Goal: Task Accomplishment & Management: Use online tool/utility

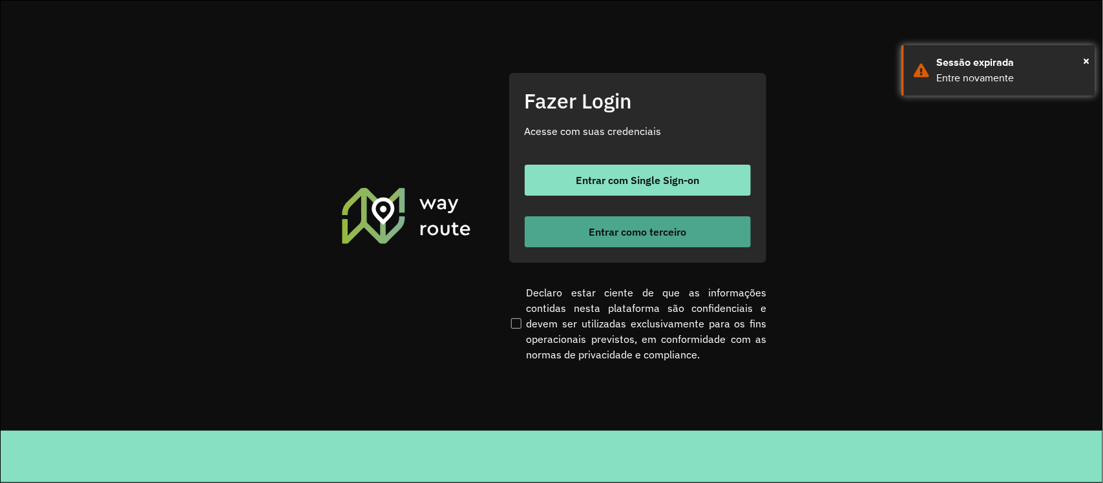
click at [633, 227] on span "Entrar como terceiro" at bounding box center [638, 232] width 98 height 10
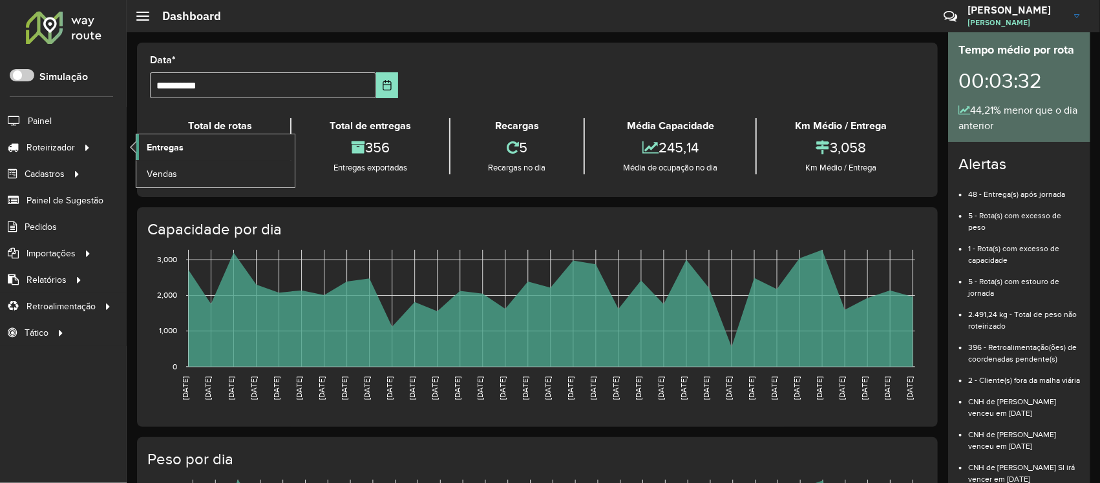
click at [158, 147] on span "Entregas" at bounding box center [165, 148] width 37 height 14
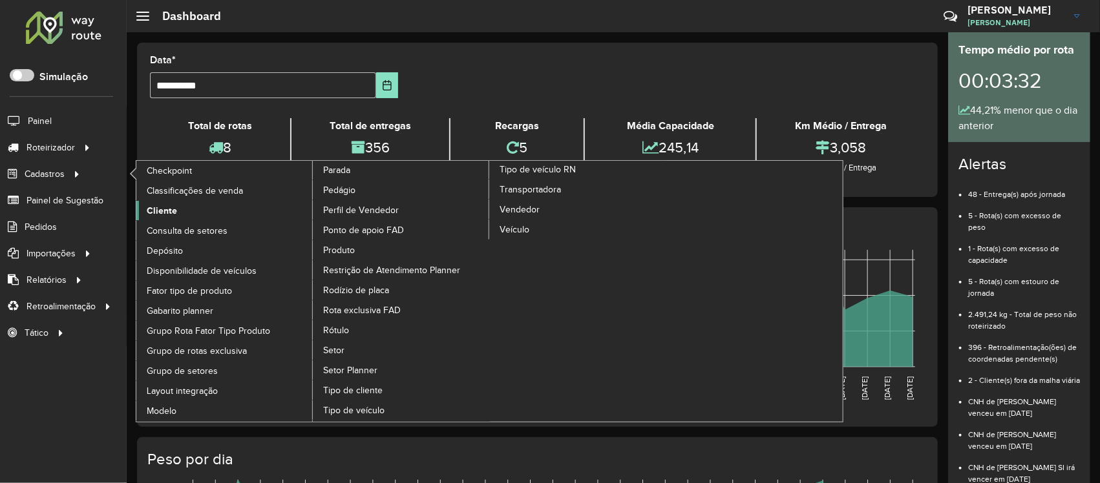
click at [169, 208] on span "Cliente" at bounding box center [162, 211] width 30 height 14
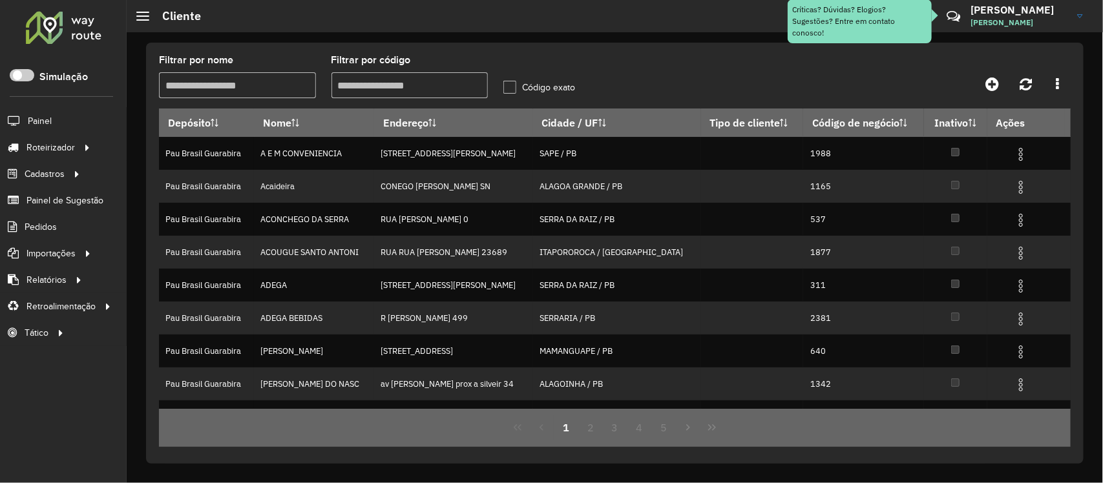
click at [365, 78] on input "Filtrar por código" at bounding box center [410, 85] width 157 height 26
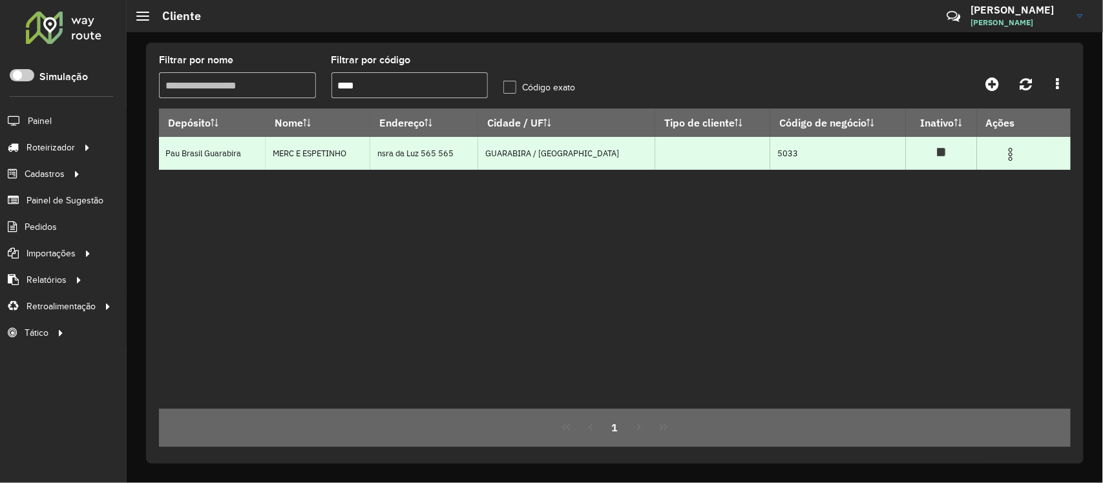
type input "****"
click at [1005, 156] on img at bounding box center [1011, 155] width 16 height 16
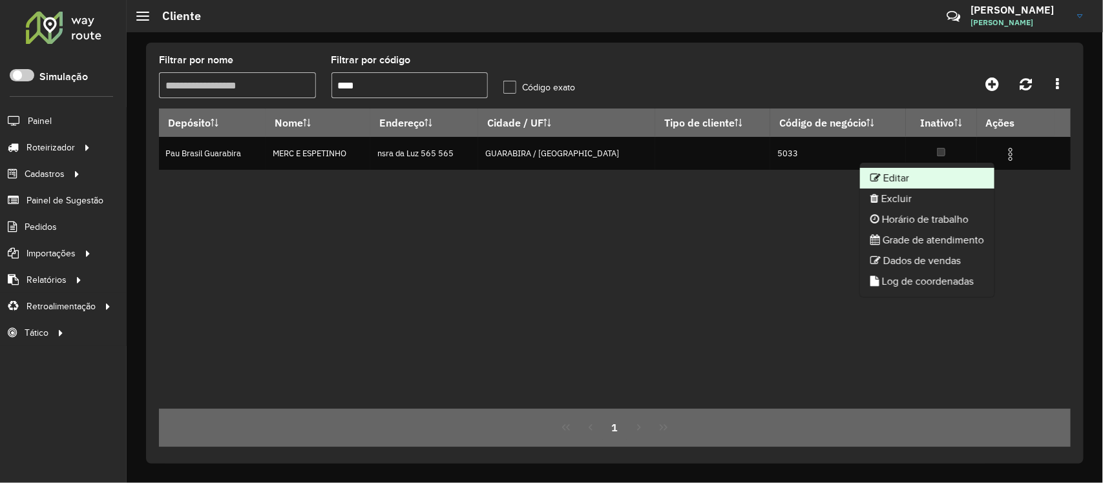
click at [897, 171] on li "Editar" at bounding box center [927, 178] width 134 height 21
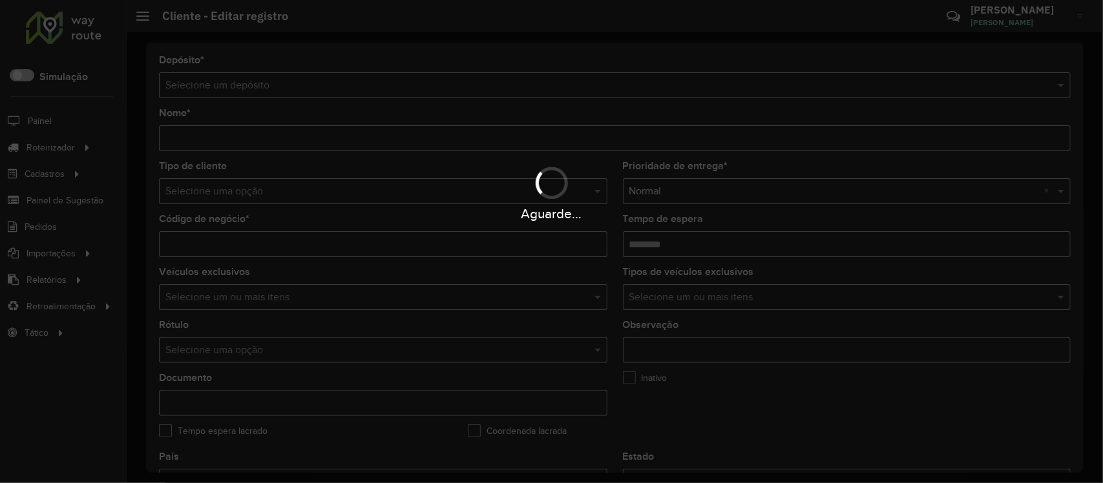
type input "**********"
type input "****"
type input "********"
type input "**********"
type input "*********"
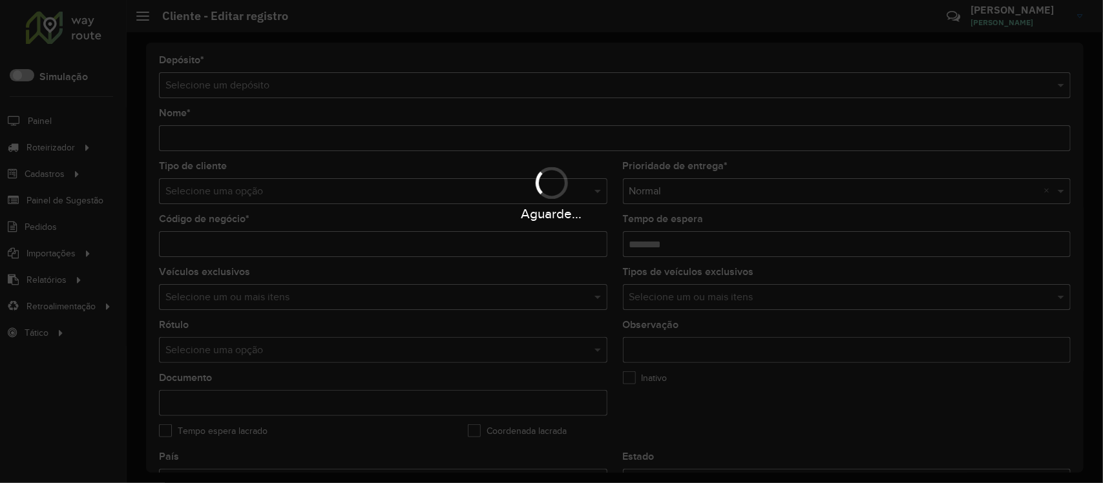
type input "**********"
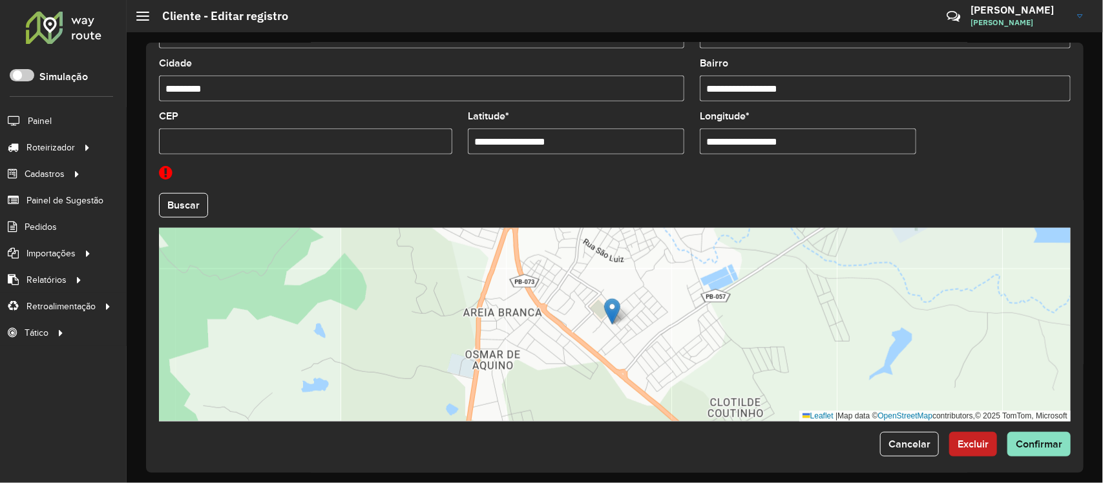
scroll to position [512, 0]
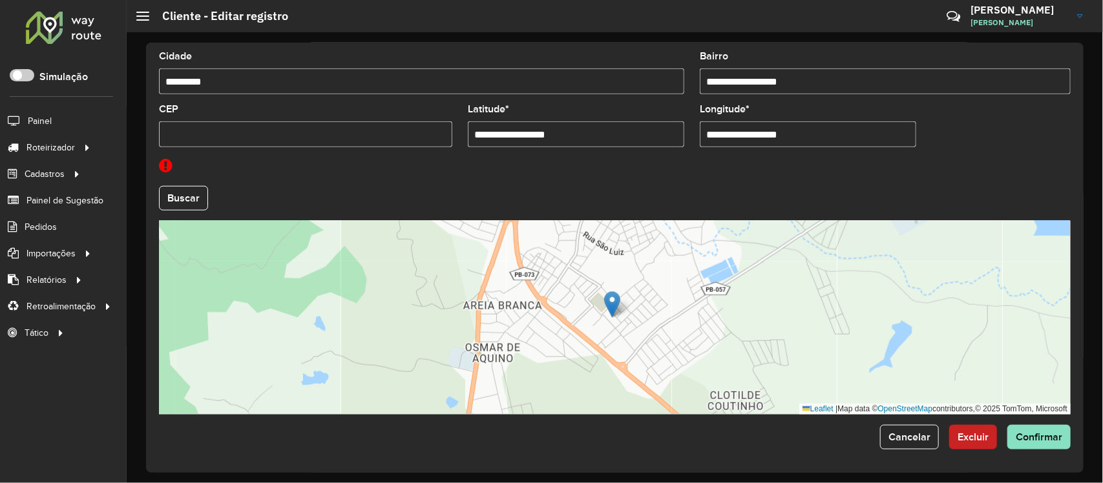
drag, startPoint x: 556, startPoint y: 128, endPoint x: 360, endPoint y: 128, distance: 196.5
click at [363, 128] on formly-group "**********" at bounding box center [614, 180] width 927 height 469
paste input "text"
type input "**********"
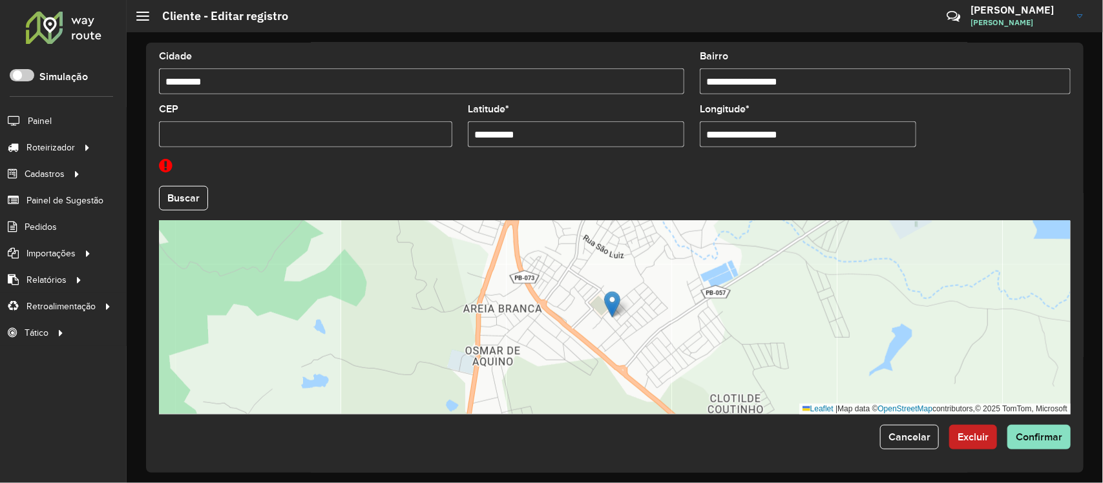
drag, startPoint x: 803, startPoint y: 130, endPoint x: 586, endPoint y: 146, distance: 217.8
click at [586, 146] on formly-group "**********" at bounding box center [614, 180] width 927 height 469
paste input "text"
type input "**********"
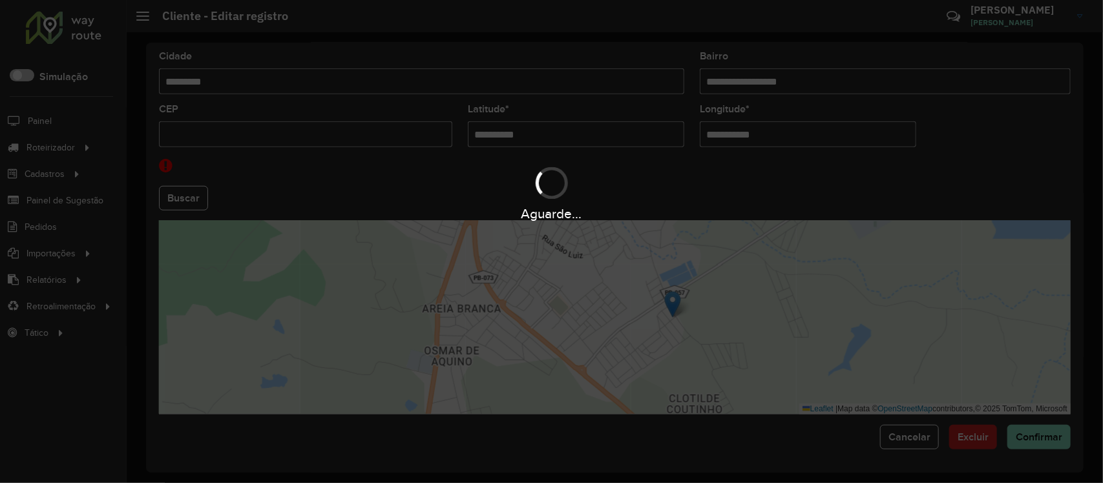
click at [596, 189] on hb-app "Aguarde... Pop-up bloqueado! Seu navegador bloqueou automáticamente a abertura …" at bounding box center [551, 241] width 1103 height 483
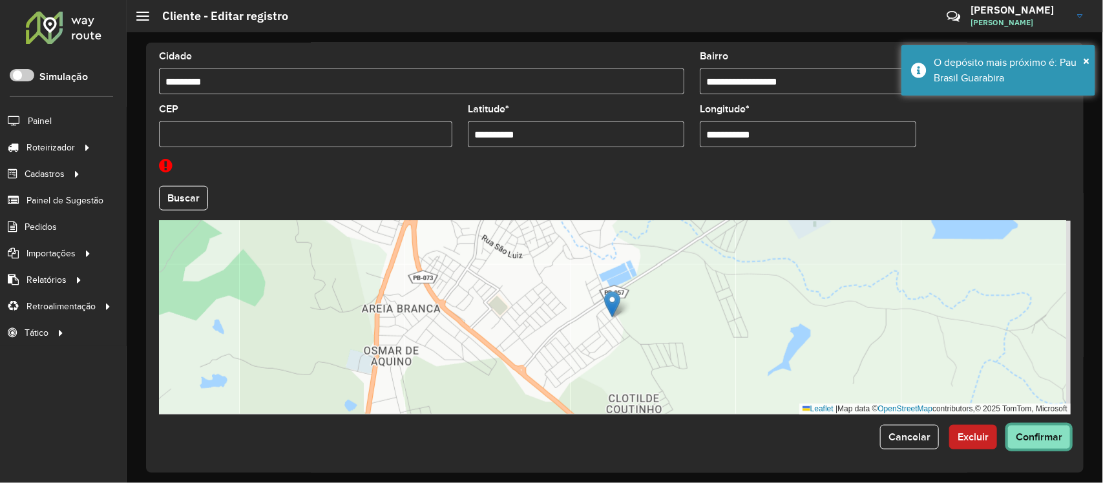
click at [1044, 435] on span "Confirmar" at bounding box center [1039, 437] width 47 height 11
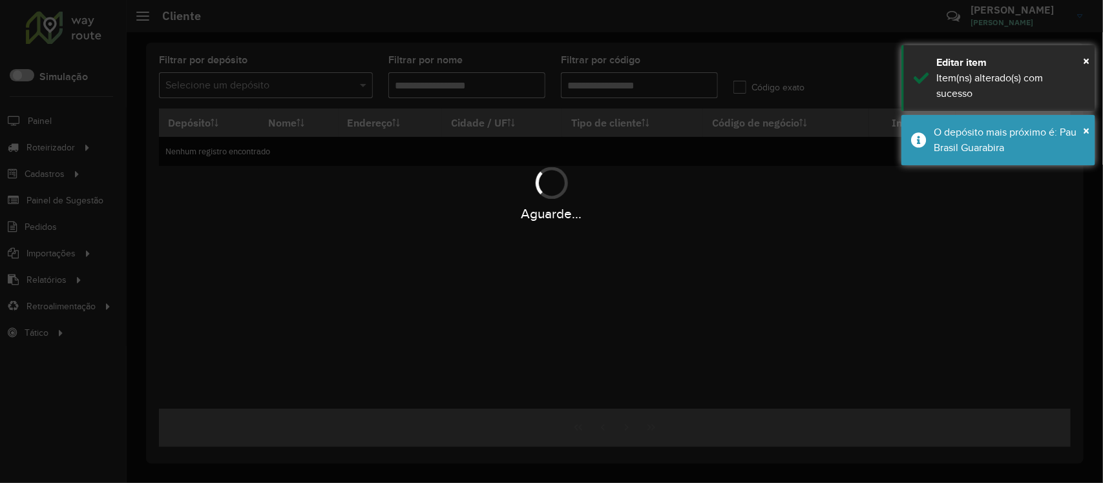
type input "****"
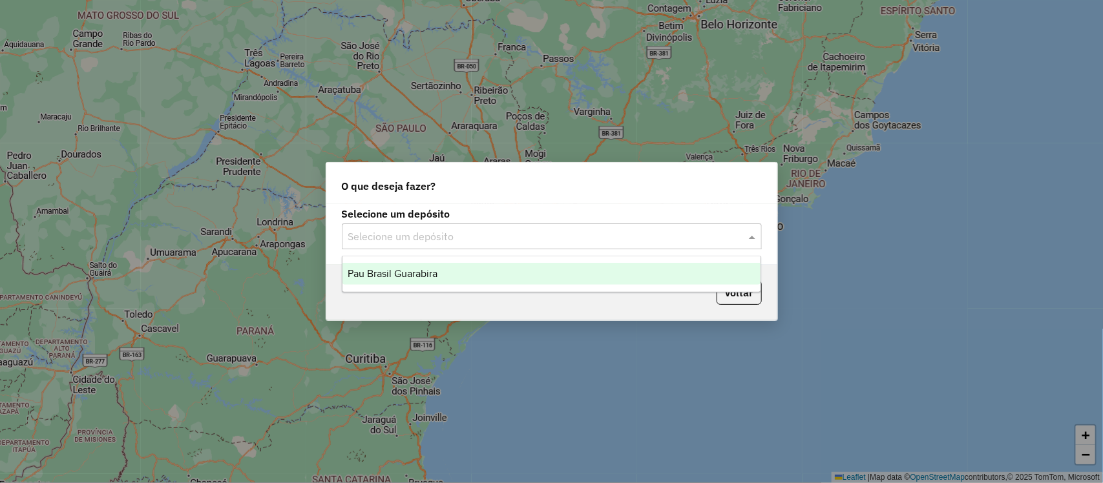
click at [467, 237] on input "text" at bounding box center [538, 237] width 381 height 16
click at [448, 275] on div "Pau Brasil Guarabira" at bounding box center [552, 274] width 419 height 22
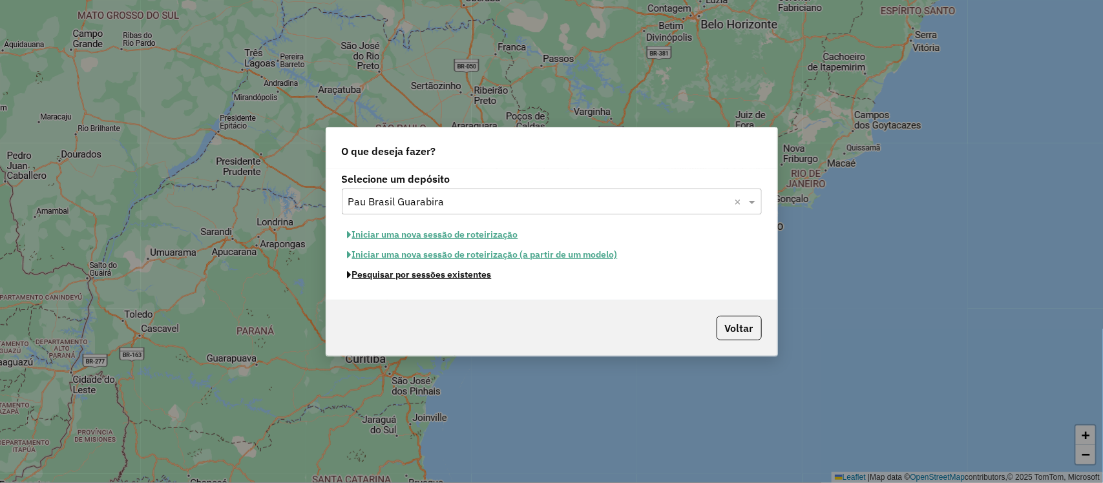
click at [454, 270] on button "Pesquisar por sessões existentes" at bounding box center [420, 275] width 156 height 20
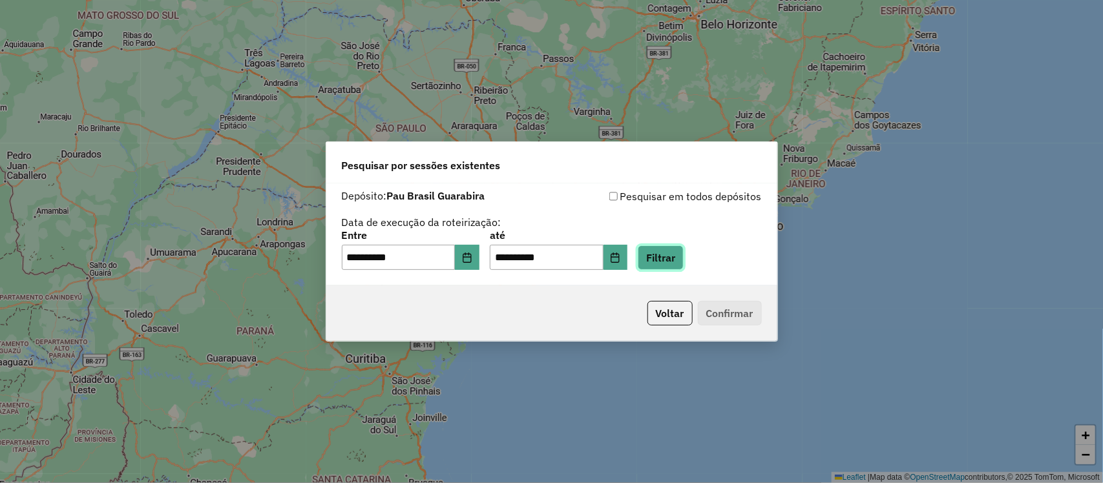
click at [671, 256] on button "Filtrar" at bounding box center [661, 258] width 46 height 25
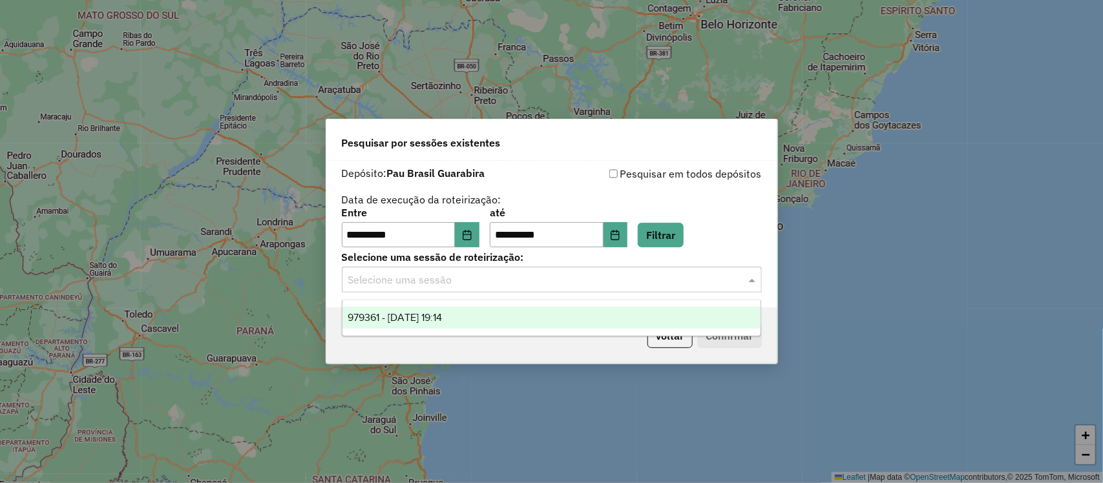
click at [493, 276] on input "text" at bounding box center [538, 281] width 381 height 16
click at [441, 308] on div "979361 - 14/08/2025 19:14" at bounding box center [552, 318] width 419 height 22
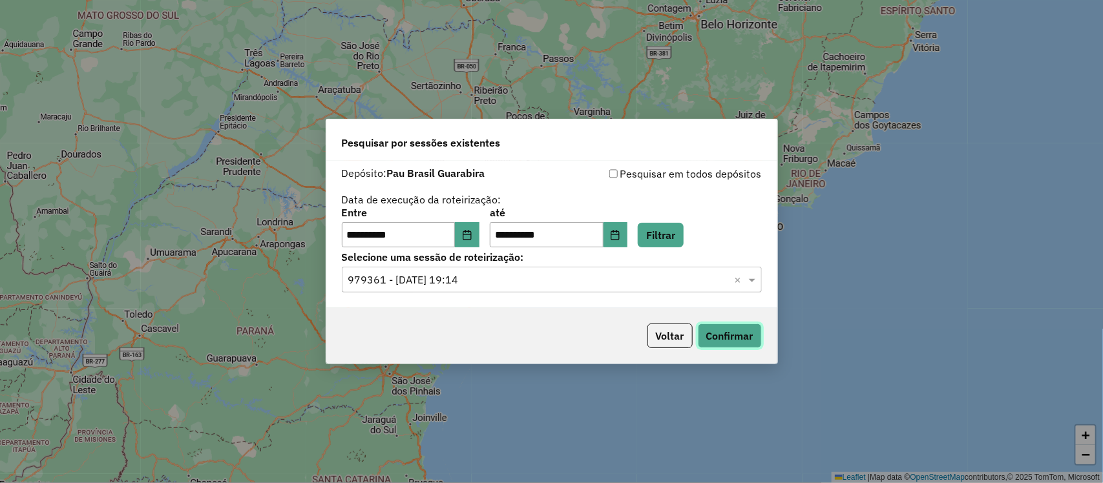
click at [723, 332] on button "Confirmar" at bounding box center [730, 336] width 64 height 25
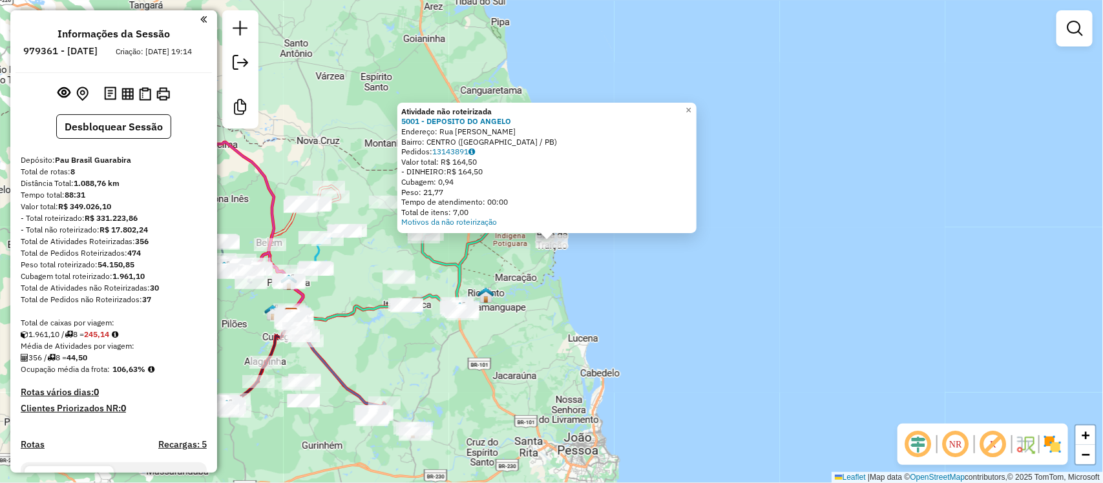
click at [534, 270] on div "Atividade não roteirizada 5001 - DEPOSITO DO [PERSON_NAME]: Rua [PERSON_NAME] S…" at bounding box center [551, 241] width 1103 height 483
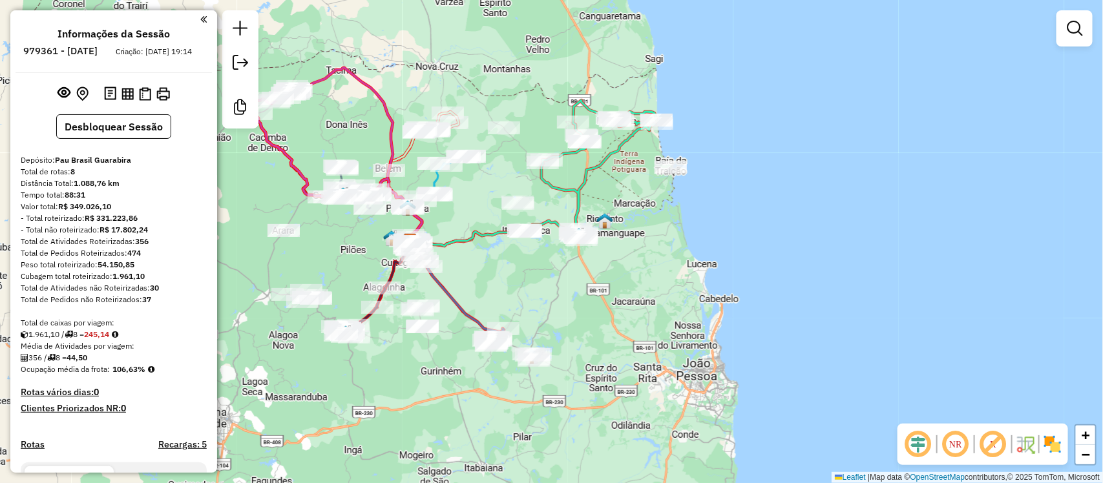
drag, startPoint x: 518, startPoint y: 309, endPoint x: 566, endPoint y: 278, distance: 57.0
click at [566, 278] on div "Janela de atendimento Grade de atendimento Capacidade Transportadoras Veículos …" at bounding box center [551, 241] width 1103 height 483
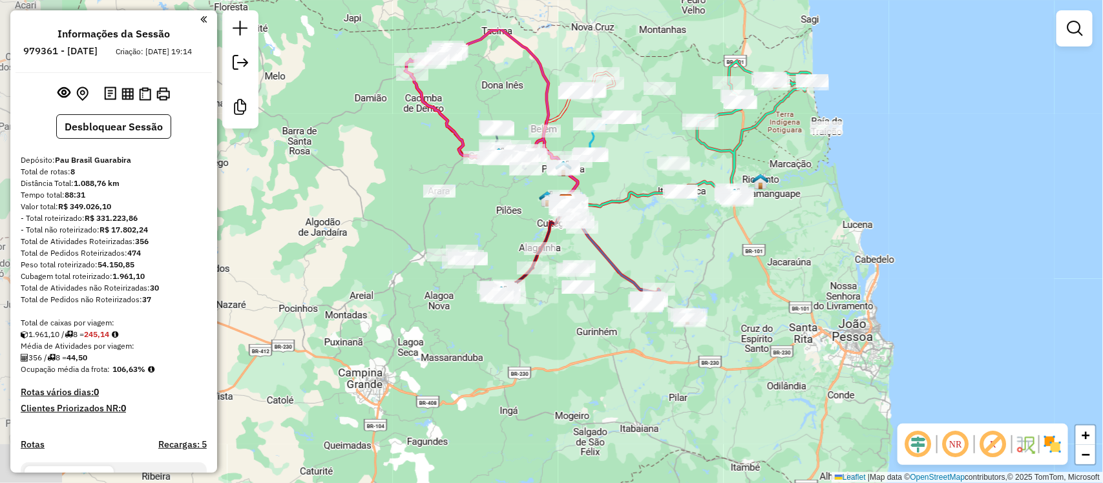
drag, startPoint x: 447, startPoint y: 250, endPoint x: 540, endPoint y: 328, distance: 121.2
click at [540, 328] on div "Janela de atendimento Grade de atendimento Capacidade Transportadoras Veículos …" at bounding box center [551, 241] width 1103 height 483
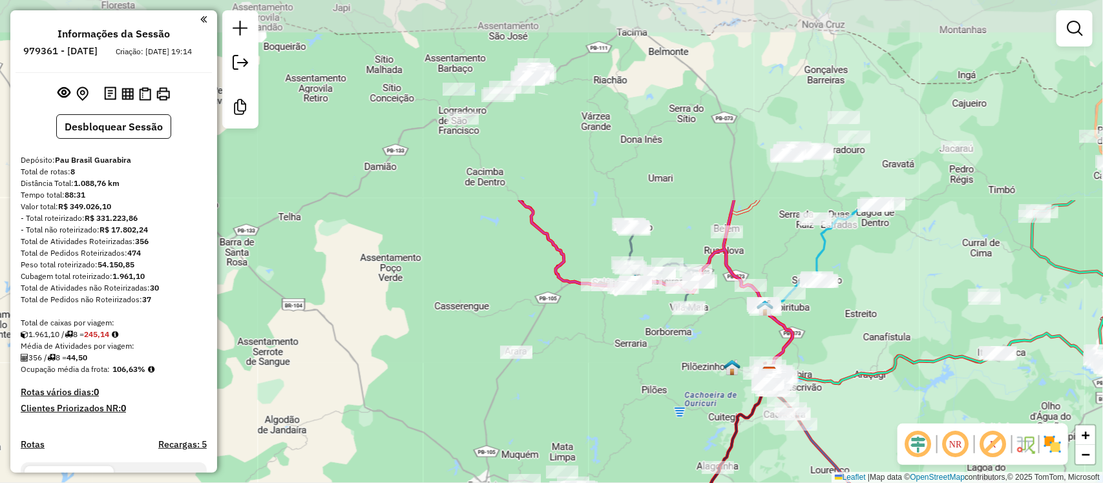
drag, startPoint x: 479, startPoint y: 134, endPoint x: 555, endPoint y: 354, distance: 233.0
click at [580, 381] on div "Janela de atendimento Grade de atendimento Capacidade Transportadoras Veículos …" at bounding box center [551, 241] width 1103 height 483
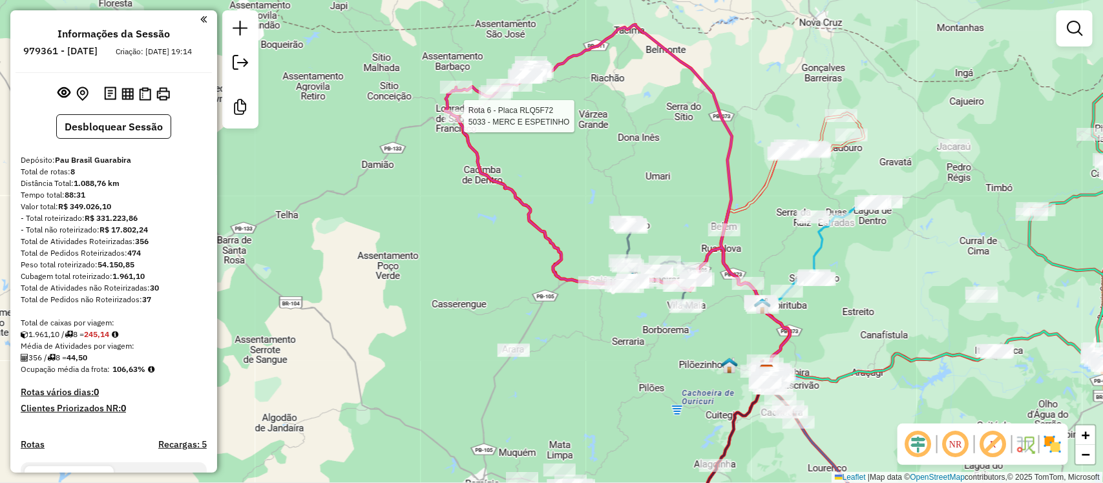
select select "**********"
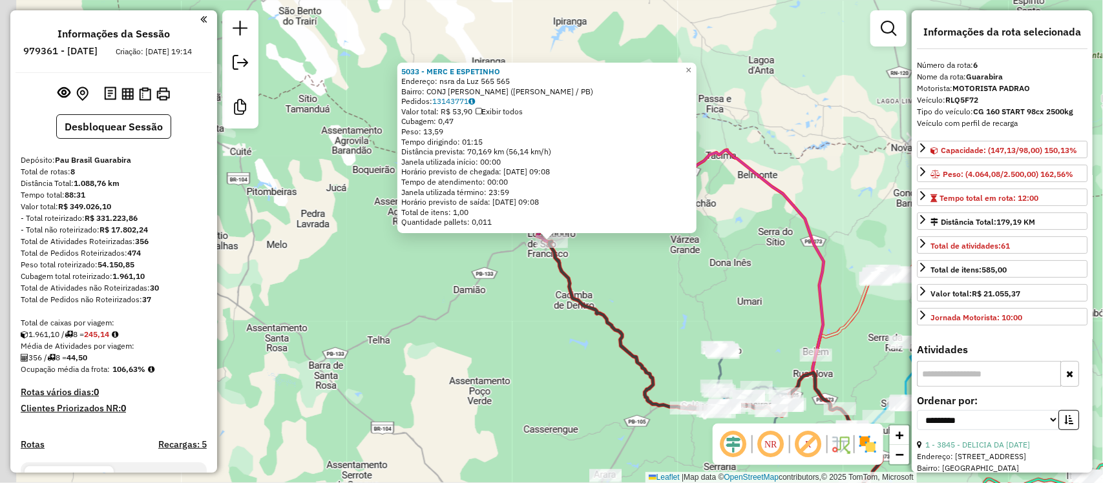
scroll to position [801, 0]
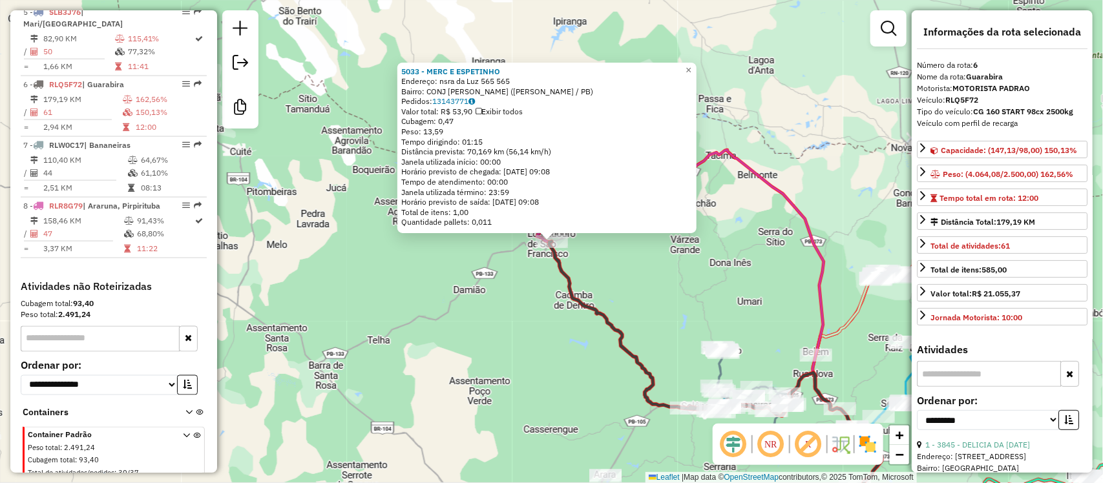
click at [407, 291] on div "5033 - MERC E ESPETINHO Endereço: nsra da Luz 565 565 Bairro: CONJ [PERSON_NAME…" at bounding box center [551, 241] width 1103 height 483
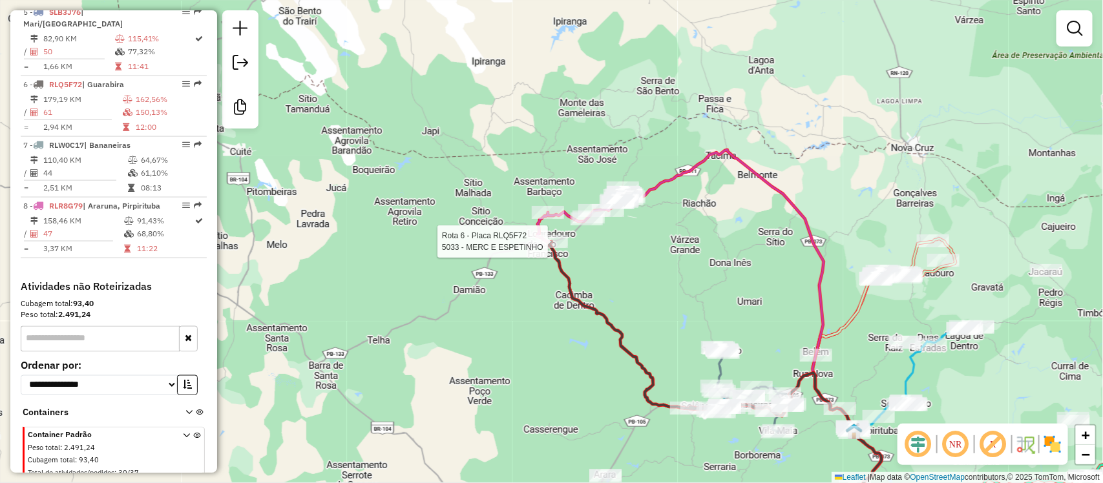
select select "**********"
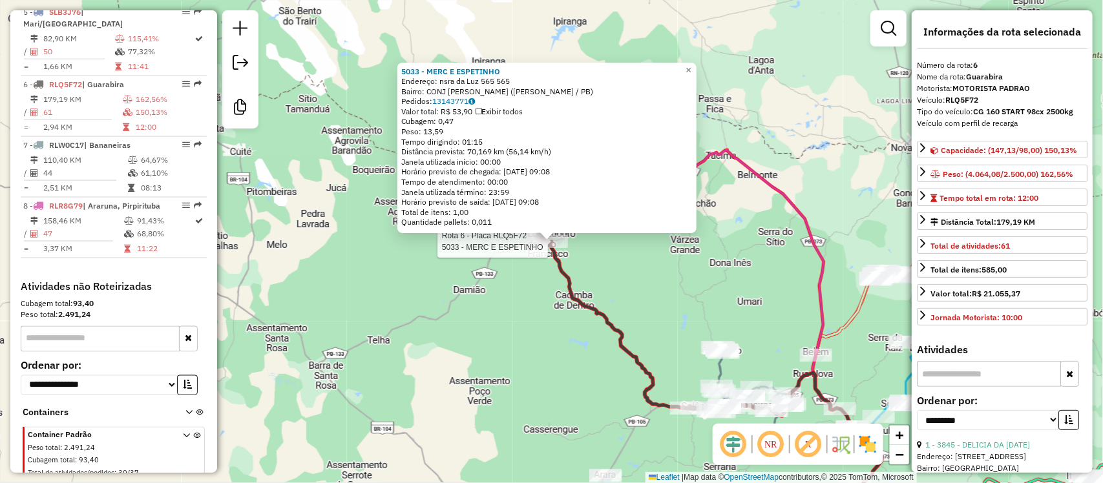
click at [679, 275] on div "Rota 6 - Placa RLQ5F72 5033 - MERC E ESPETINHO 5033 - MERC E ESPETINHO Endereço…" at bounding box center [551, 241] width 1103 height 483
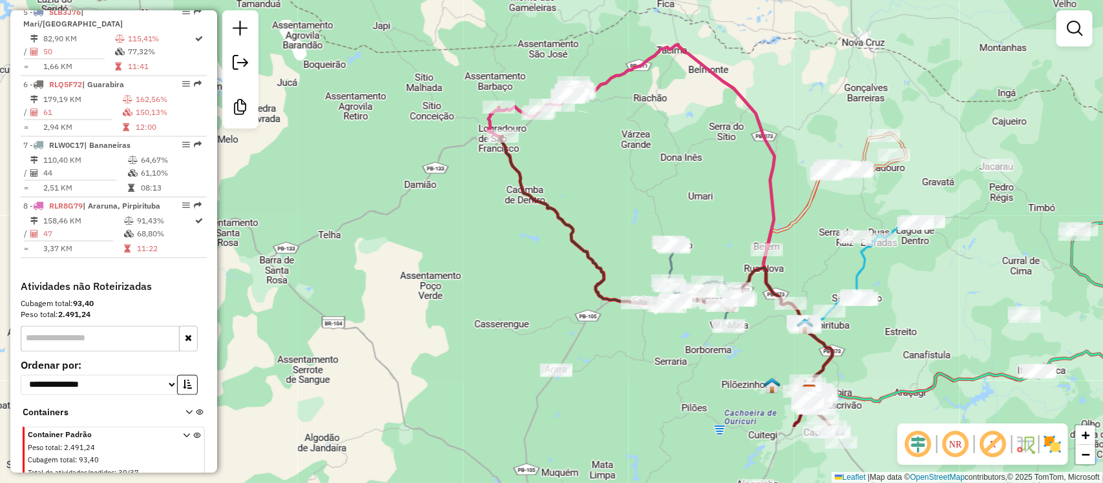
drag, startPoint x: 668, startPoint y: 307, endPoint x: 615, endPoint y: 195, distance: 123.7
click at [615, 195] on div "Janela de atendimento Grade de atendimento Capacidade Transportadoras Veículos …" at bounding box center [551, 241] width 1103 height 483
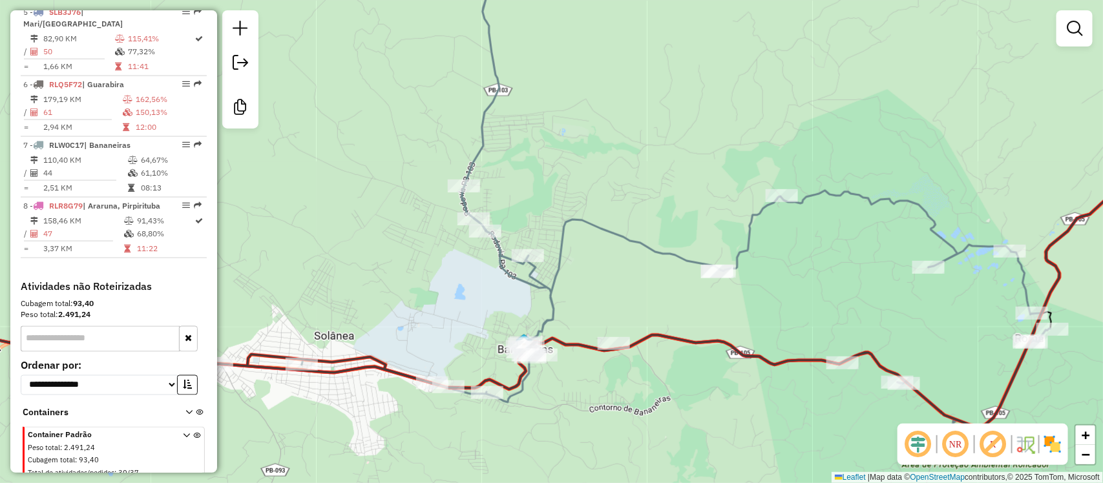
drag, startPoint x: 699, startPoint y: 144, endPoint x: 589, endPoint y: 18, distance: 166.8
click at [589, 18] on div "Janela de atendimento Grade de atendimento Capacidade Transportadoras Veículos …" at bounding box center [551, 241] width 1103 height 483
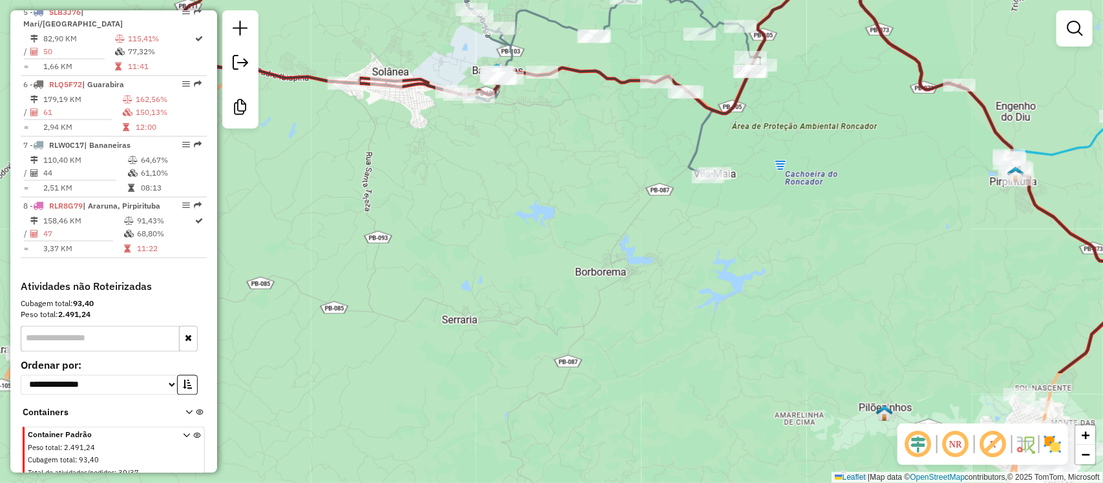
drag, startPoint x: 679, startPoint y: 301, endPoint x: 616, endPoint y: 142, distance: 170.9
click at [616, 142] on div "Janela de atendimento Grade de atendimento Capacidade Transportadoras Veículos …" at bounding box center [551, 241] width 1103 height 483
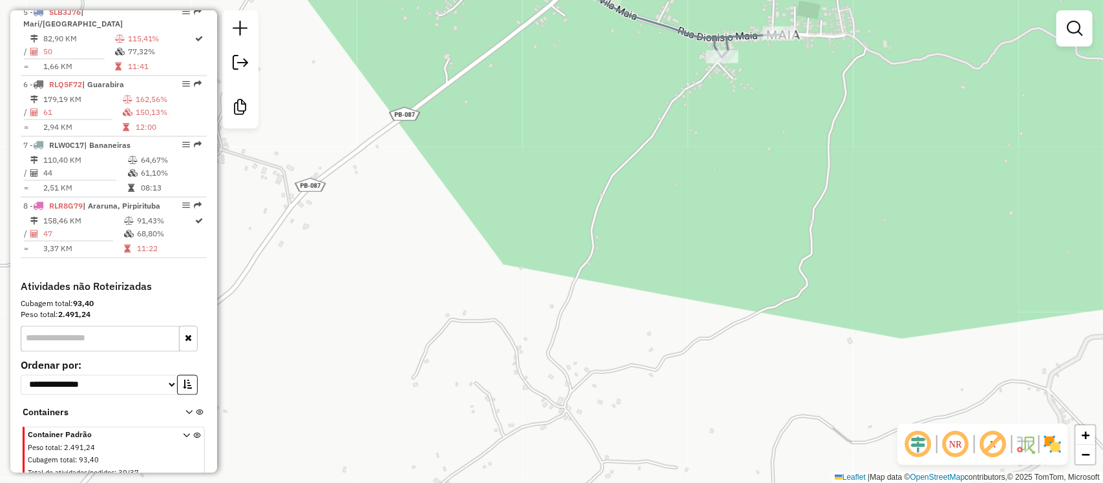
drag, startPoint x: 760, startPoint y: 132, endPoint x: 722, endPoint y: 228, distance: 102.4
click at [722, 228] on div "Janela de atendimento Grade de atendimento Capacidade Transportadoras Veículos …" at bounding box center [551, 241] width 1103 height 483
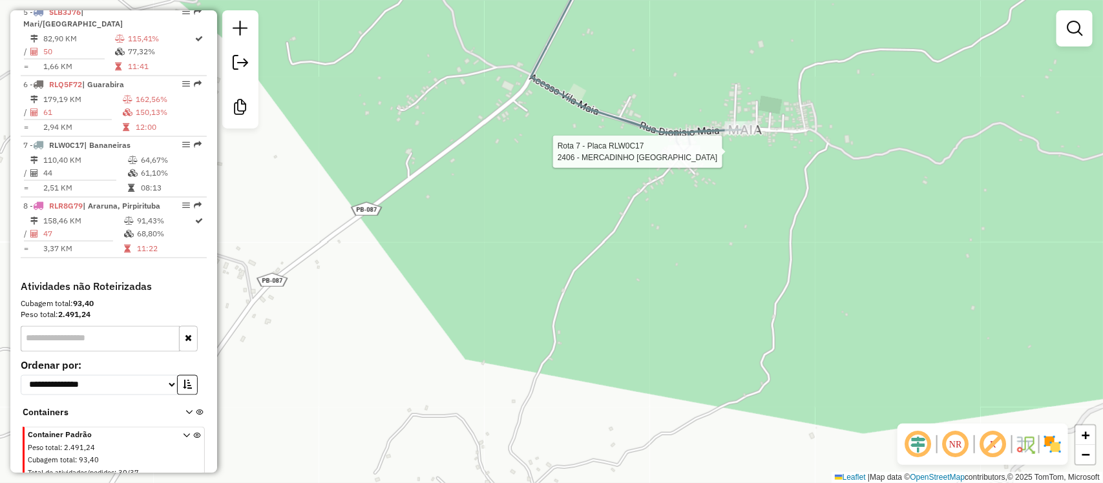
click at [689, 158] on div at bounding box center [684, 151] width 32 height 13
select select "**********"
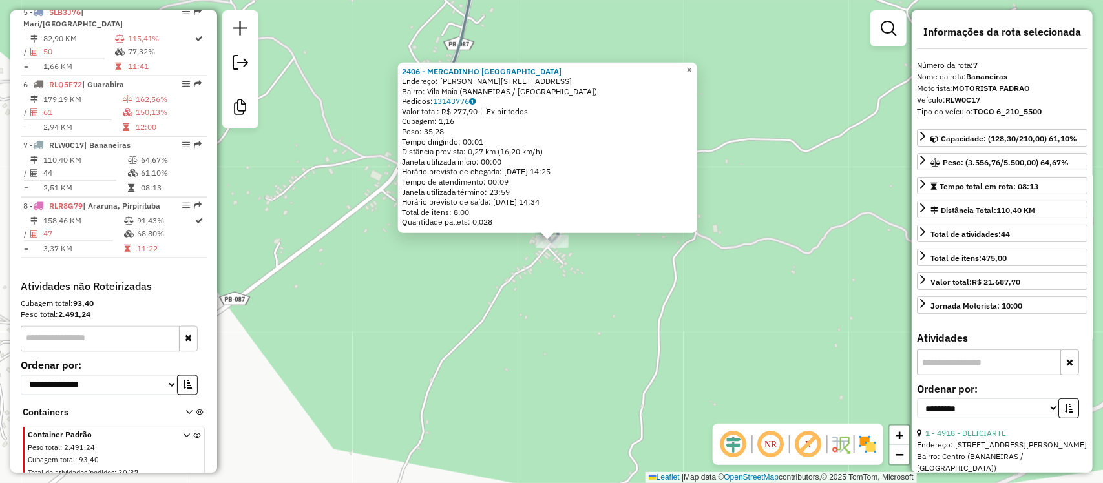
click at [609, 293] on div "2406 - MERCADINHO [GEOGRAPHIC_DATA] Endereço: R [PERSON_NAME], 10 Bairro: [GEOG…" at bounding box center [551, 241] width 1103 height 483
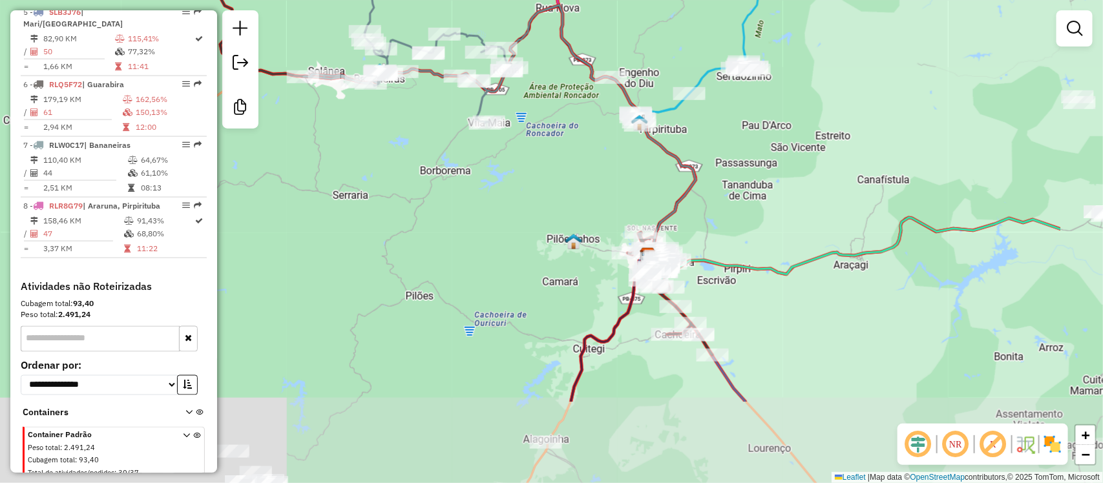
drag, startPoint x: 719, startPoint y: 324, endPoint x: 566, endPoint y: 194, distance: 201.3
click at [566, 194] on div "Janela de atendimento Grade de atendimento Capacidade Transportadoras Veículos …" at bounding box center [551, 241] width 1103 height 483
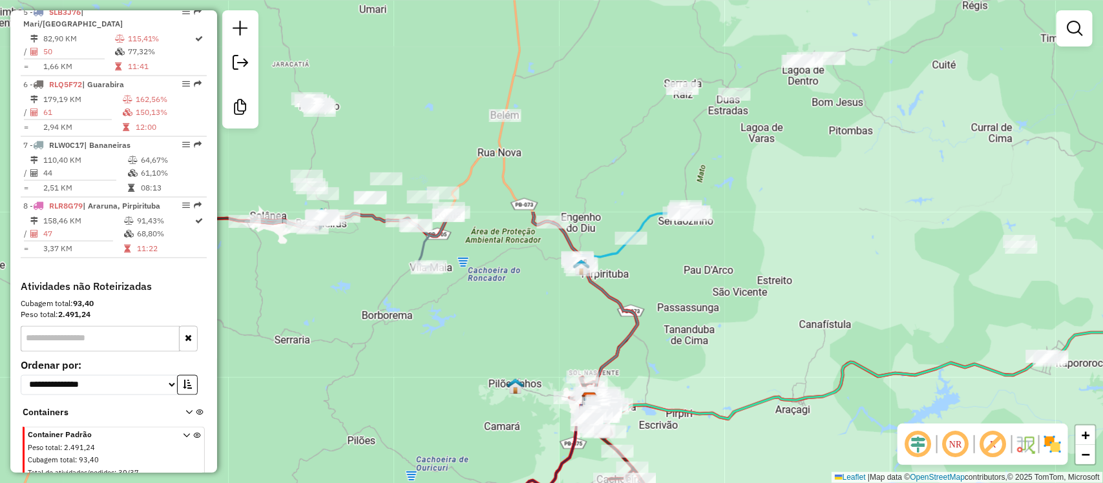
drag, startPoint x: 728, startPoint y: 114, endPoint x: 663, endPoint y: 356, distance: 251.0
click at [663, 356] on div "Janela de atendimento Grade de atendimento Capacidade Transportadoras Veículos …" at bounding box center [551, 241] width 1103 height 483
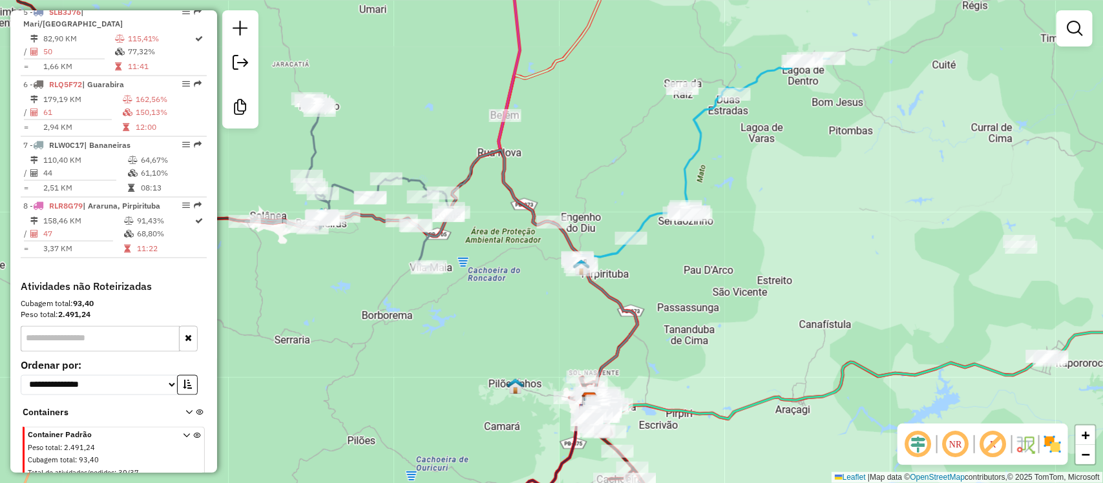
click at [650, 221] on icon at bounding box center [703, 233] width 251 height 350
select select "**********"
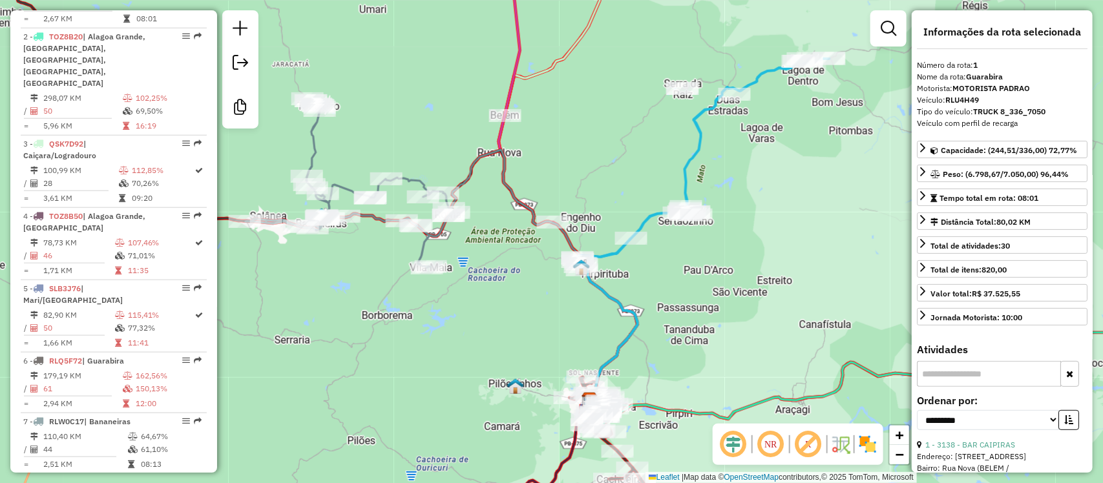
scroll to position [493, 0]
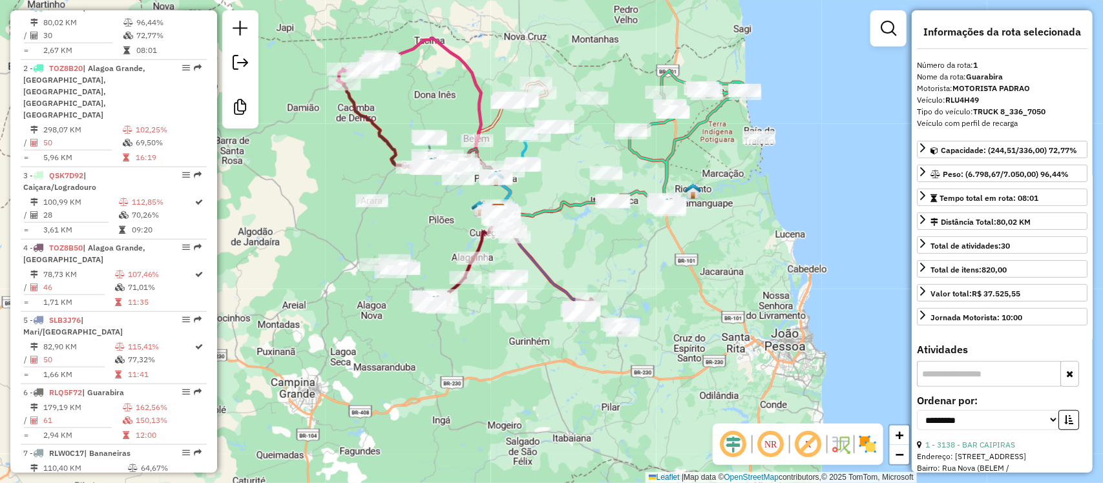
drag, startPoint x: 504, startPoint y: 240, endPoint x: 308, endPoint y: 196, distance: 201.3
click at [308, 196] on div "Janela de atendimento Grade de atendimento Capacidade Transportadoras Veículos …" at bounding box center [551, 241] width 1103 height 483
click at [582, 204] on icon at bounding box center [588, 186] width 314 height 233
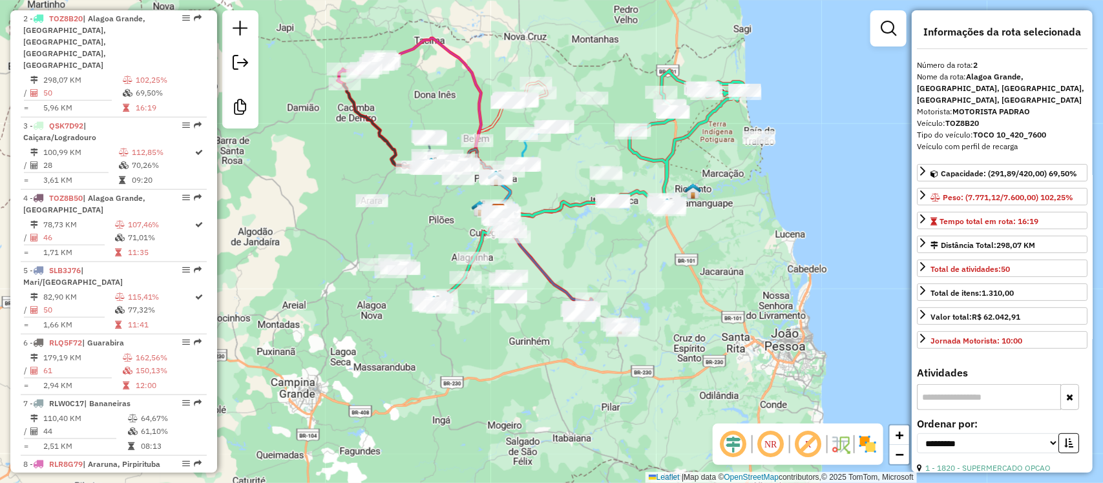
scroll to position [554, 0]
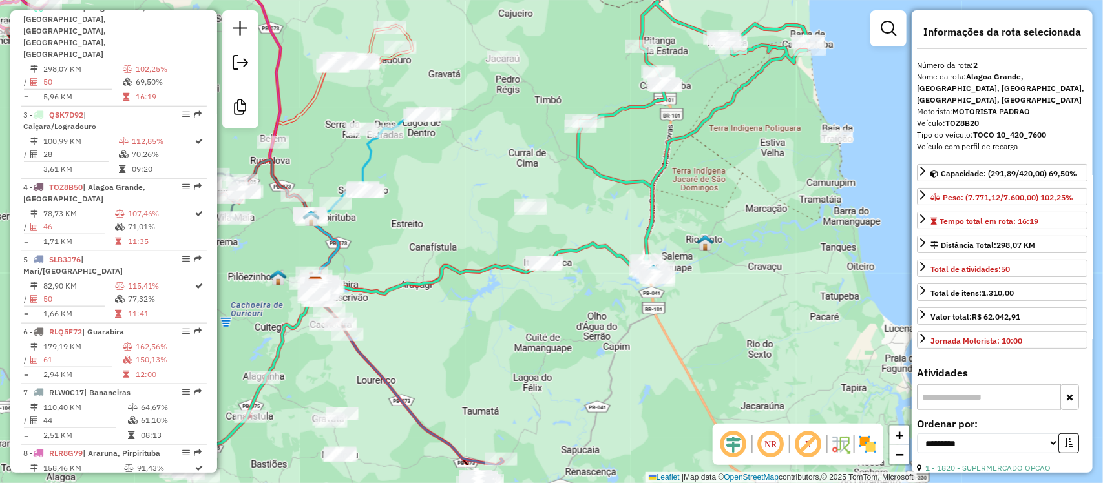
drag, startPoint x: 786, startPoint y: 213, endPoint x: 615, endPoint y: 146, distance: 184.0
click at [615, 146] on div "Janela de atendimento Grade de atendimento Capacidade Transportadoras Veículos …" at bounding box center [551, 241] width 1103 height 483
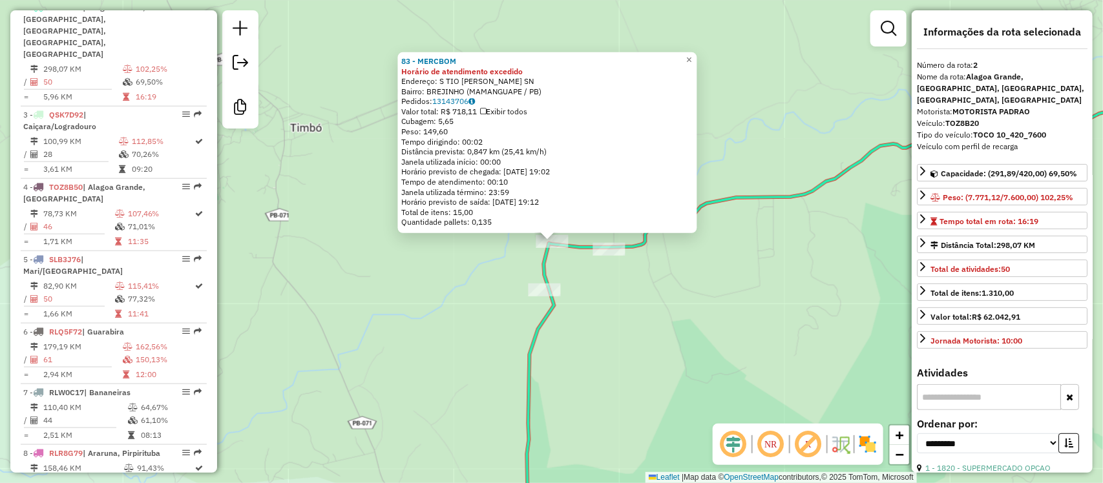
click at [635, 302] on div "83 - MERCBOM Horário de atendimento excedido Endereço: S TIO BREJINHO SN Bairro…" at bounding box center [551, 241] width 1103 height 483
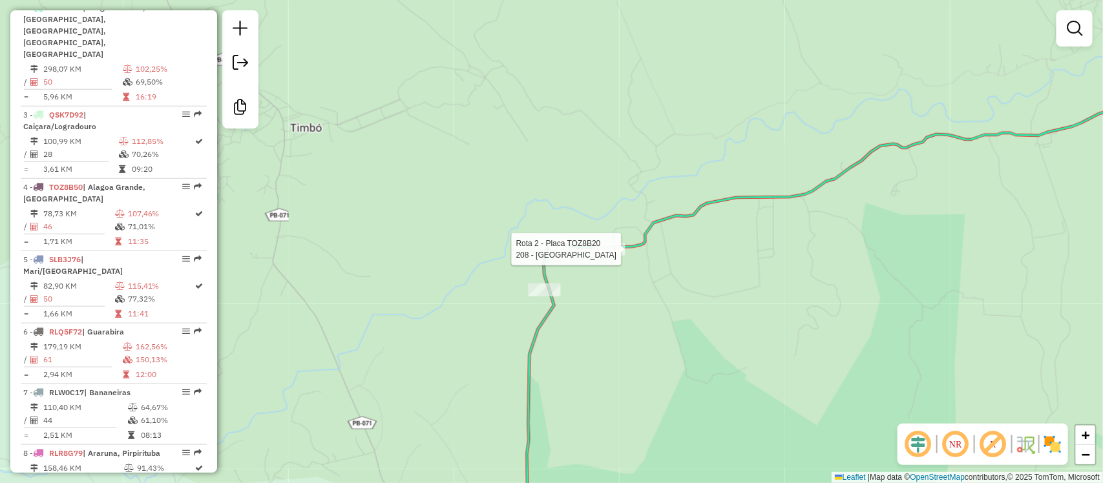
select select "**********"
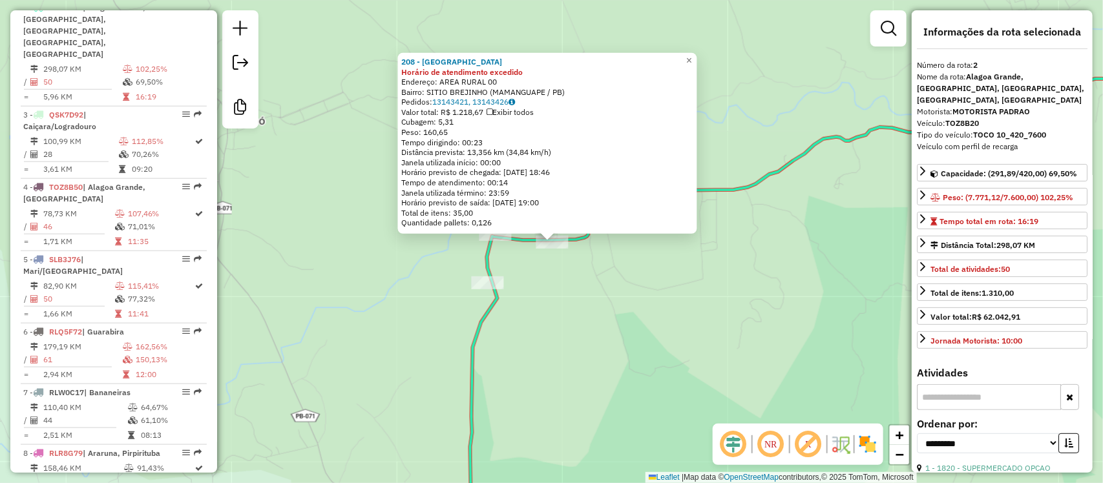
click at [596, 306] on div "208 - BELA VISTA Horário de atendimento excedido Endereço: AREA RURAL 00 Bairro…" at bounding box center [551, 241] width 1103 height 483
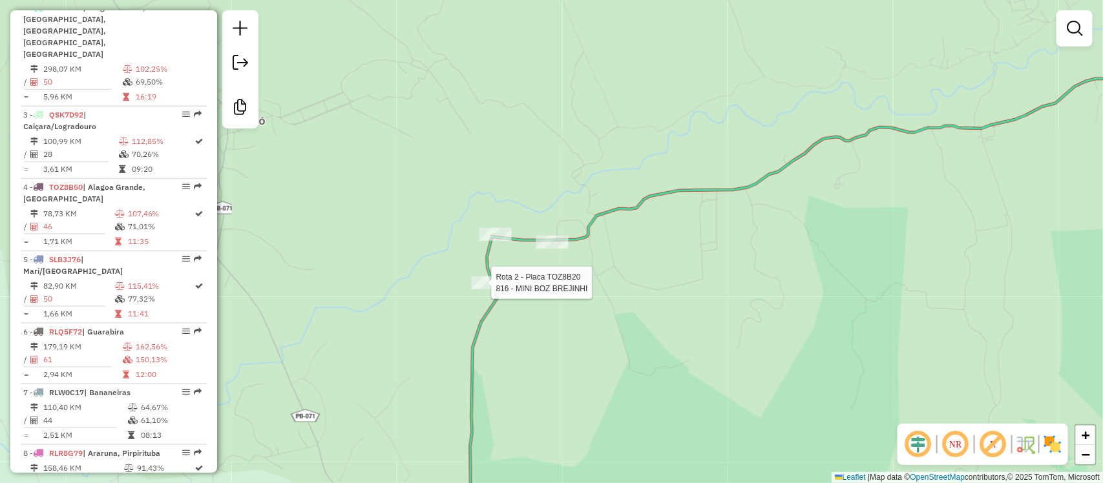
select select "**********"
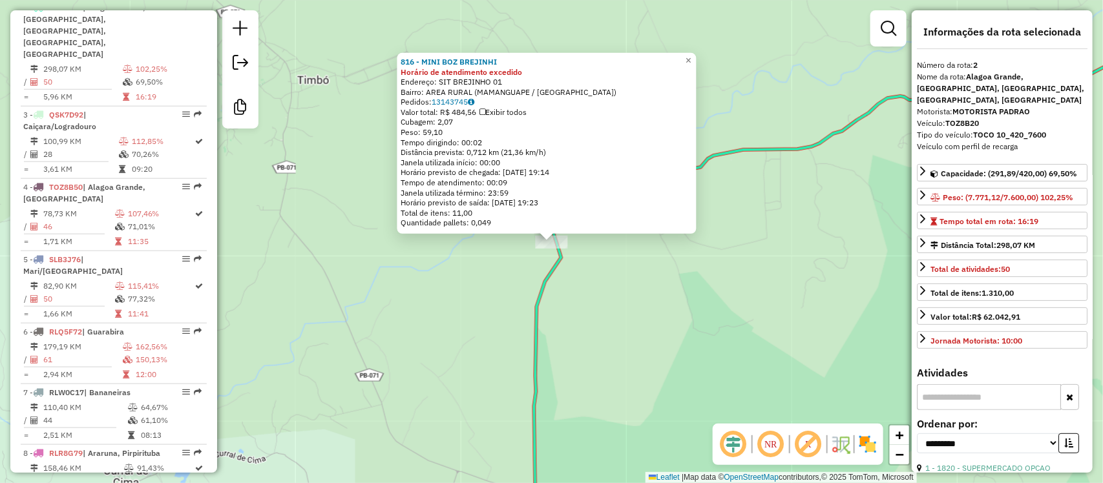
click at [480, 286] on div "816 - MINI BOZ BREJINHI Horário de atendimento excedido Endereço: SIT BREJINHO …" at bounding box center [551, 241] width 1103 height 483
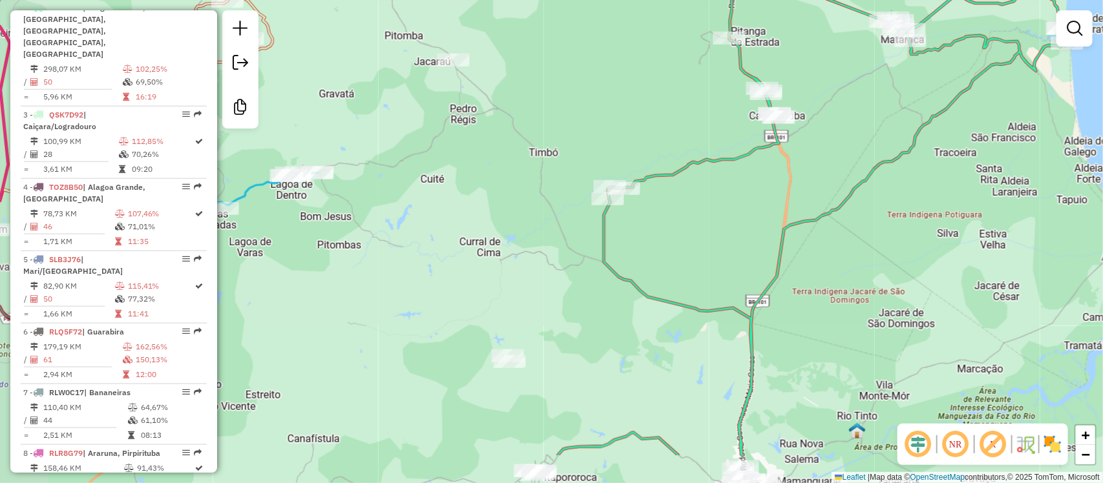
drag, startPoint x: 606, startPoint y: 285, endPoint x: 716, endPoint y: 208, distance: 134.1
click at [716, 208] on div "Janela de atendimento Grade de atendimento Capacidade Transportadoras Veículos …" at bounding box center [551, 241] width 1103 height 483
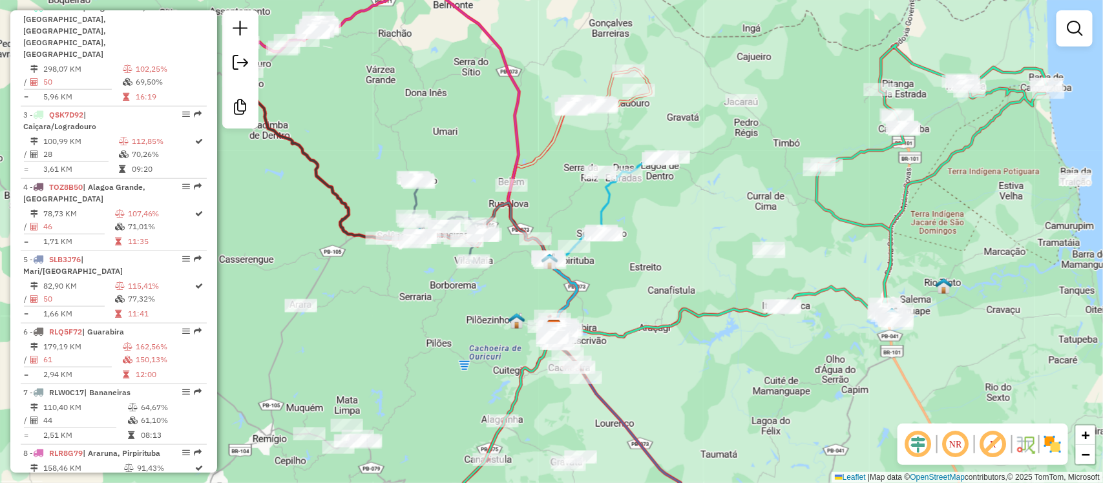
drag, startPoint x: 553, startPoint y: 262, endPoint x: 716, endPoint y: 213, distance: 170.1
click at [716, 213] on div "Janela de atendimento Grade de atendimento Capacidade Transportadoras Veículos …" at bounding box center [551, 241] width 1103 height 483
click at [736, 107] on div at bounding box center [742, 100] width 32 height 13
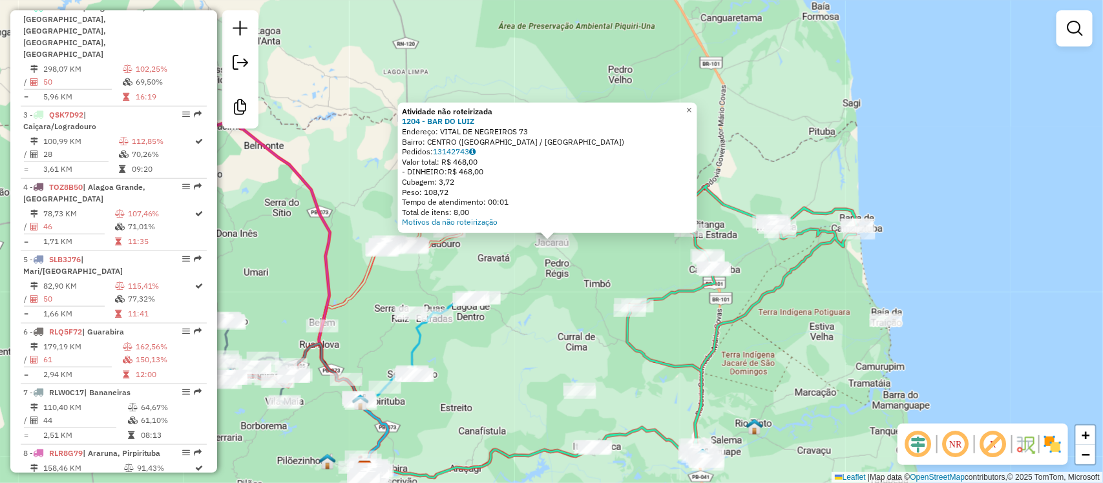
click at [756, 128] on div "Atividade não roteirizada 1204 - BAR DO [PERSON_NAME]: VITAL DE NEGREIROS 73 Ba…" at bounding box center [551, 241] width 1103 height 483
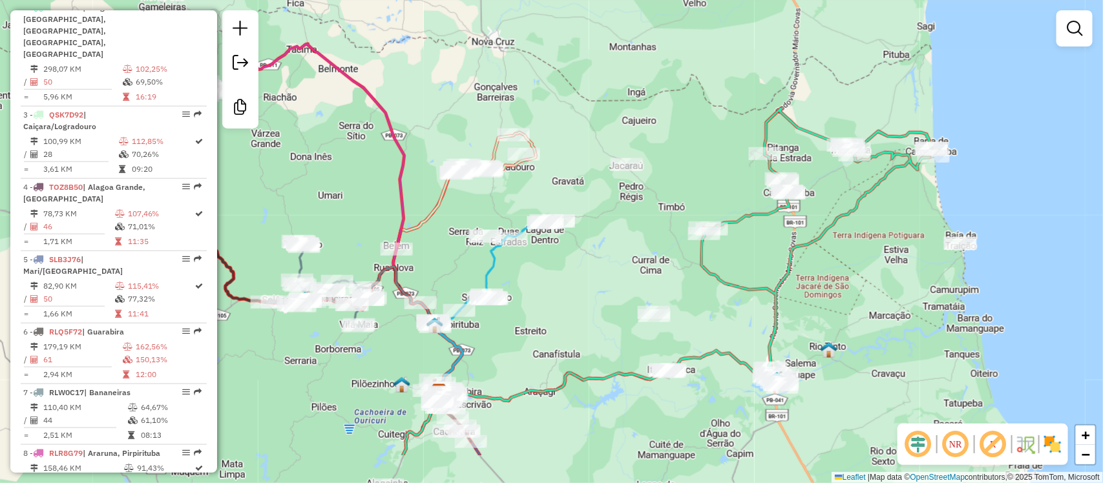
drag, startPoint x: 630, startPoint y: 265, endPoint x: 705, endPoint y: 187, distance: 107.9
click at [705, 187] on div "Janela de atendimento Grade de atendimento Capacidade Transportadoras Veículos …" at bounding box center [551, 241] width 1103 height 483
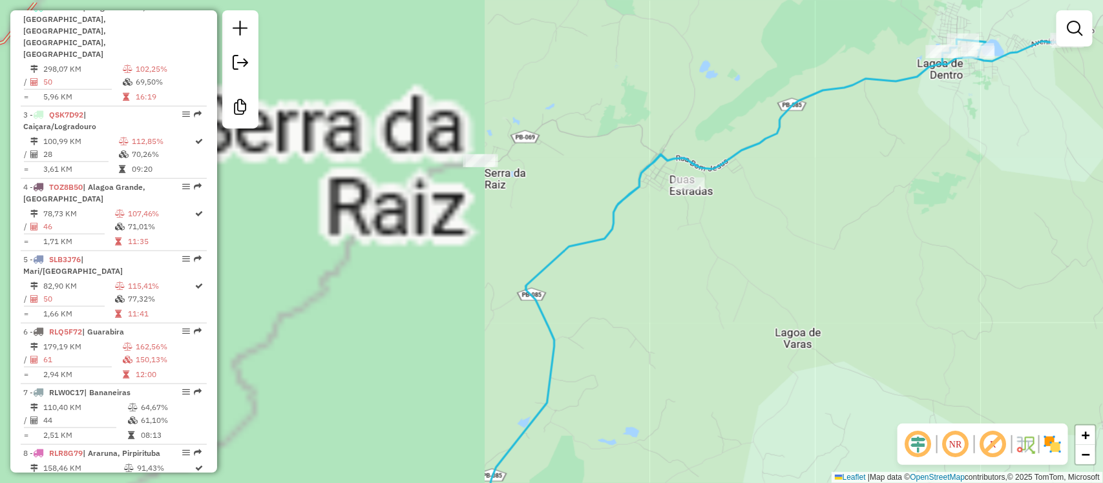
drag, startPoint x: 524, startPoint y: 226, endPoint x: 531, endPoint y: 224, distance: 7.4
click at [524, 228] on div "Janela de atendimento Grade de atendimento Capacidade Transportadoras Veículos …" at bounding box center [551, 241] width 1103 height 483
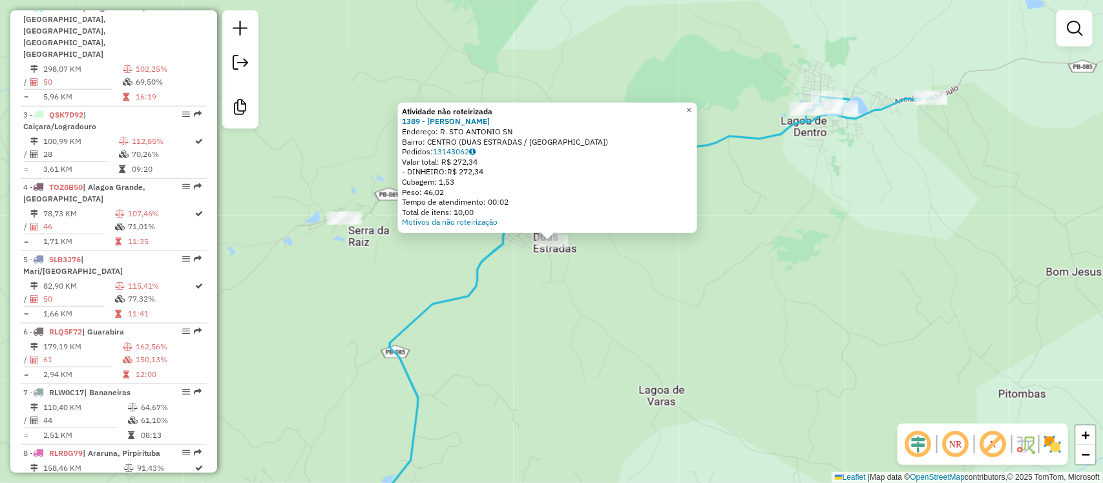
click at [537, 312] on div "Atividade não roteirizada 1389 - [PERSON_NAME]: R. STO [PERSON_NAME]: CENTRO (D…" at bounding box center [551, 241] width 1103 height 483
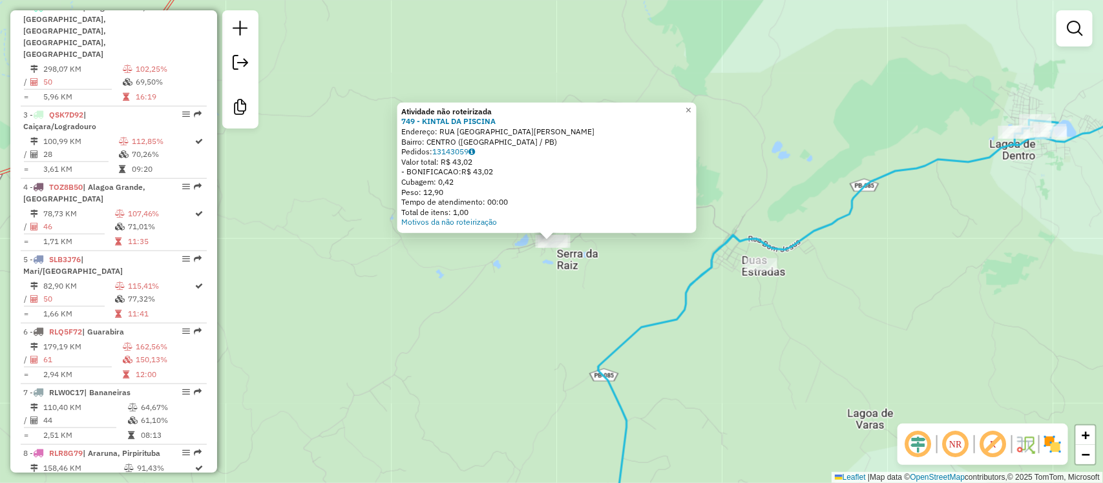
click at [545, 350] on div "Atividade não roteirizada 749 - KINTAL DA PISCINA Endereço: [GEOGRAPHIC_DATA] D…" at bounding box center [551, 241] width 1103 height 483
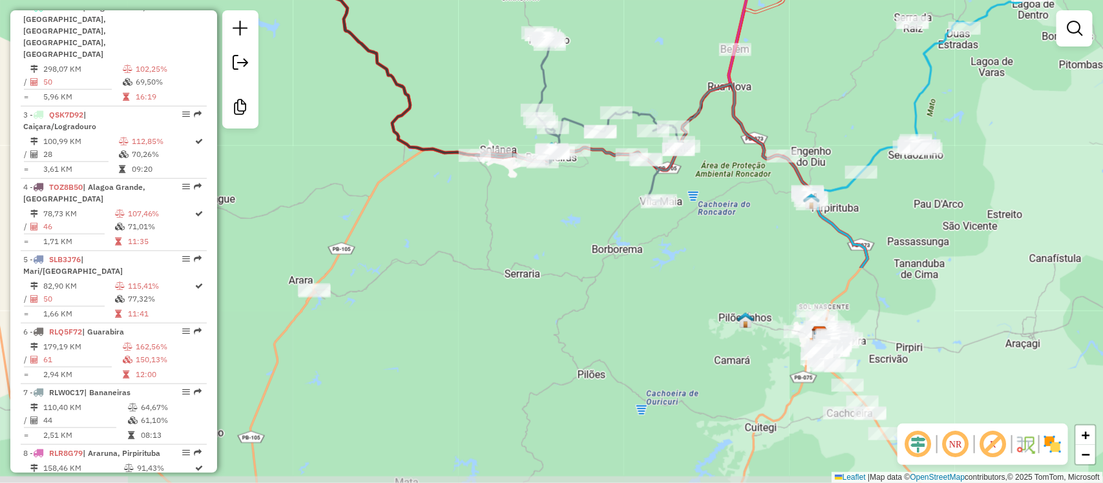
drag, startPoint x: 615, startPoint y: 354, endPoint x: 975, endPoint y: 101, distance: 439.7
click at [975, 101] on div "Janela de atendimento Grade de atendimento Capacidade Transportadoras Veículos …" at bounding box center [551, 241] width 1103 height 483
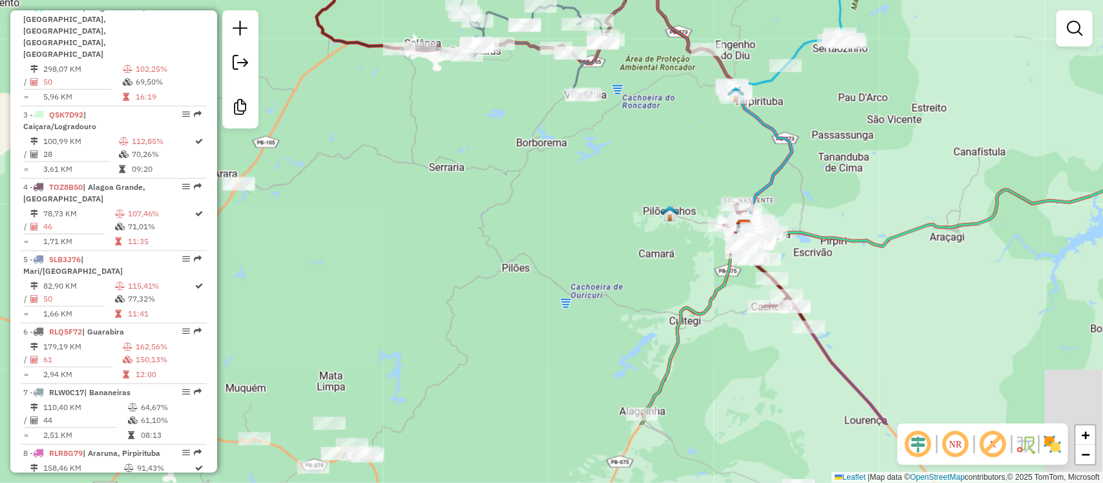
drag, startPoint x: 585, startPoint y: 330, endPoint x: 490, endPoint y: 202, distance: 159.4
click at [490, 202] on div "Janela de atendimento Grade de atendimento Capacidade Transportadoras Veículos …" at bounding box center [551, 241] width 1103 height 483
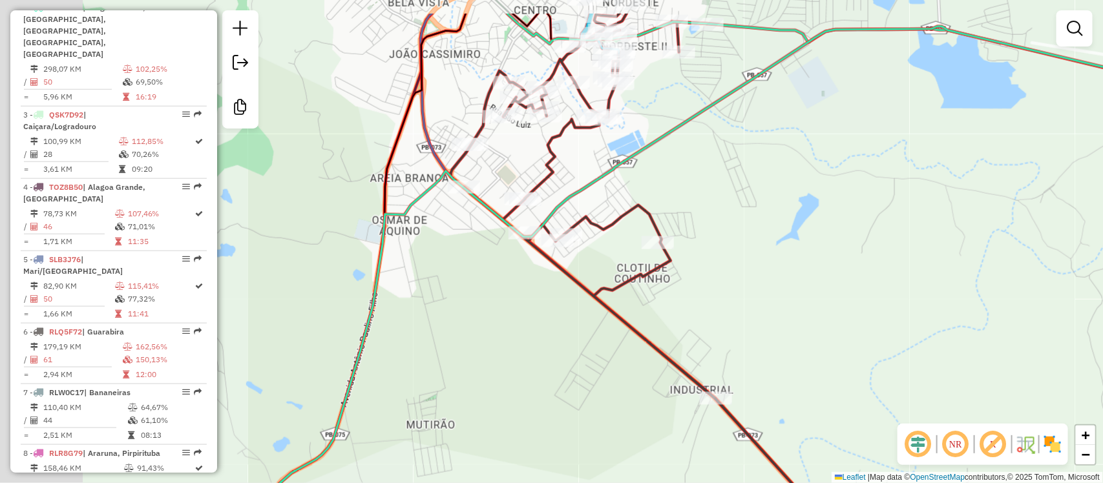
drag, startPoint x: 689, startPoint y: 247, endPoint x: 752, endPoint y: 283, distance: 72.4
click at [752, 283] on div "Janela de atendimento Grade de atendimento Capacidade Transportadoras Veículos …" at bounding box center [551, 241] width 1103 height 483
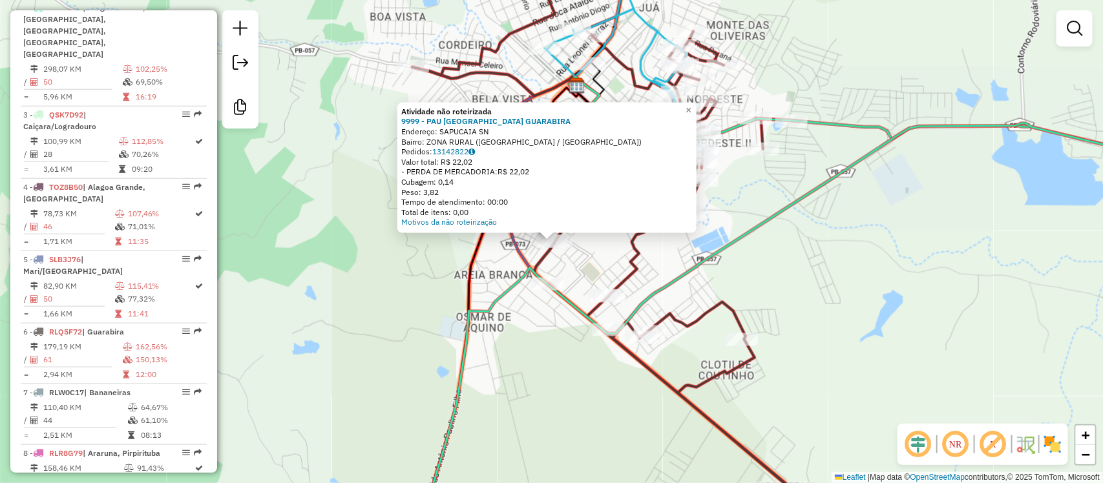
click at [405, 265] on div "Atividade não roteirizada 9999 - PAU [GEOGRAPHIC_DATA] GUARABIRA Endereço: SAPU…" at bounding box center [551, 241] width 1103 height 483
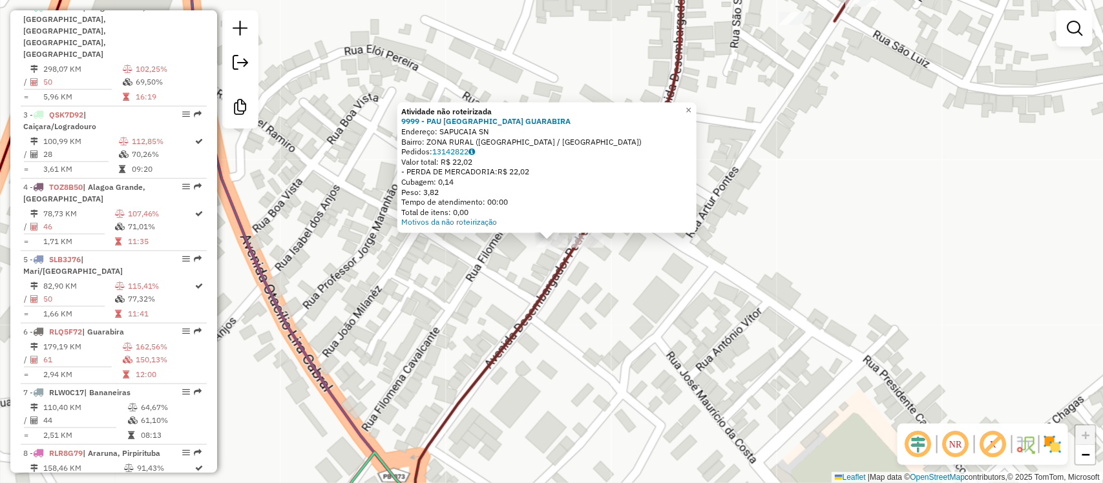
click at [619, 286] on div "Atividade não roteirizada 9999 - PAU [GEOGRAPHIC_DATA] GUARABIRA Endereço: SAPU…" at bounding box center [551, 241] width 1103 height 483
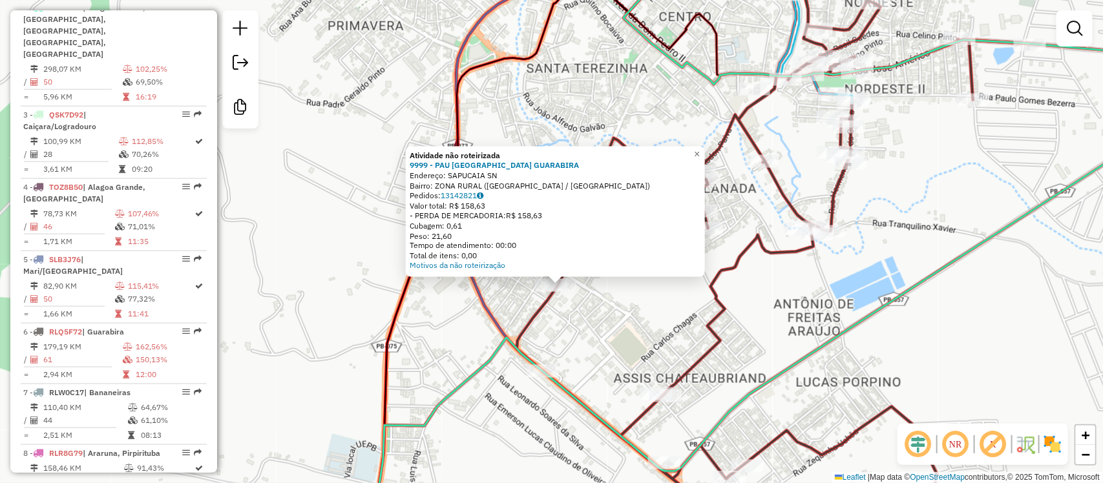
click at [622, 296] on div "Atividade não roteirizada 9999 - PAU [GEOGRAPHIC_DATA] GUARABIRA Endereço: SAPU…" at bounding box center [551, 241] width 1103 height 483
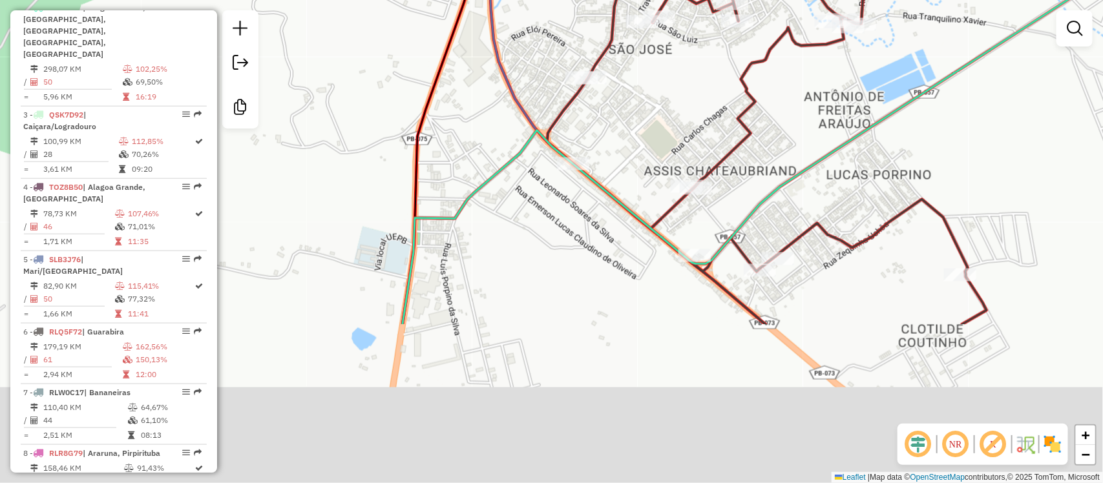
drag, startPoint x: 588, startPoint y: 337, endPoint x: 618, endPoint y: 128, distance: 210.9
click at [618, 128] on div "Janela de atendimento Grade de atendimento Capacidade Transportadoras Veículos …" at bounding box center [551, 241] width 1103 height 483
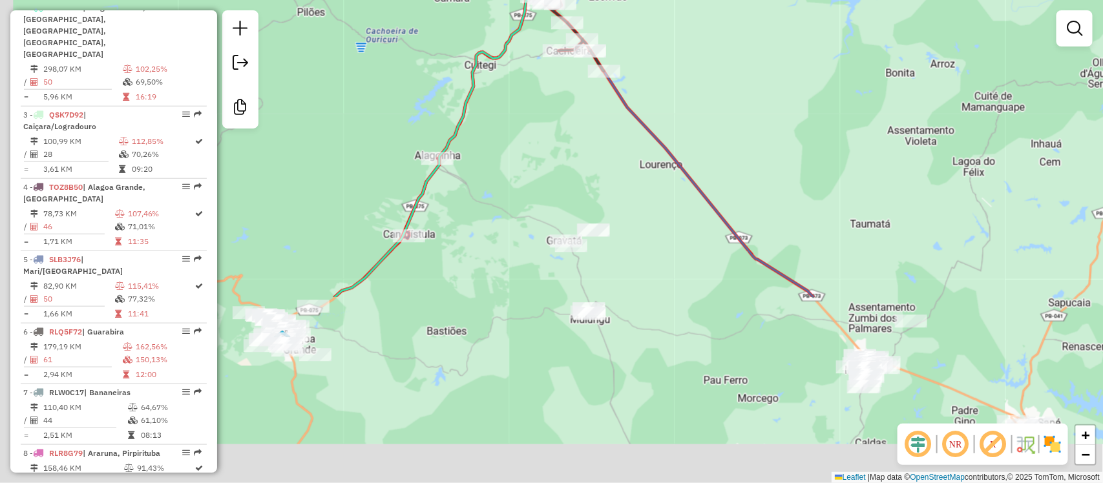
drag, startPoint x: 516, startPoint y: 351, endPoint x: 553, endPoint y: 126, distance: 228.0
click at [553, 126] on div "Janela de atendimento Grade de atendimento Capacidade Transportadoras Veículos …" at bounding box center [551, 241] width 1103 height 483
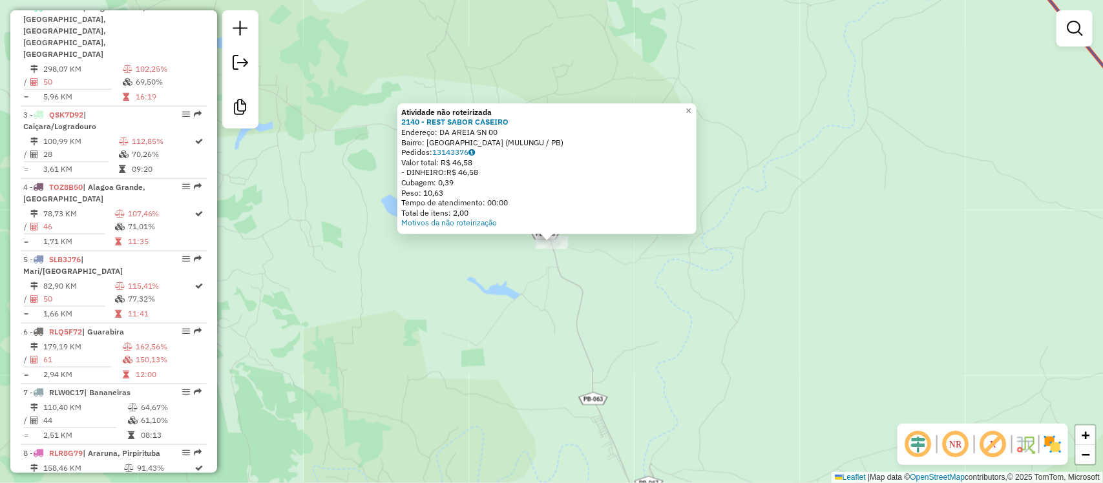
click at [505, 295] on div "Atividade não roteirizada 2140 - REST SABOR CASEIRO Endereço: DA AREIA SN 00 Ba…" at bounding box center [551, 241] width 1103 height 483
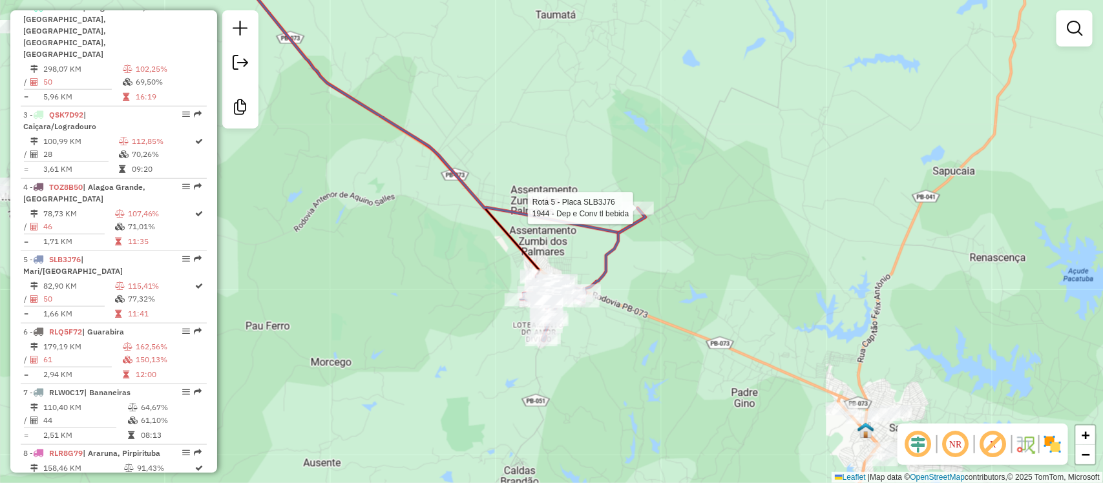
select select "**********"
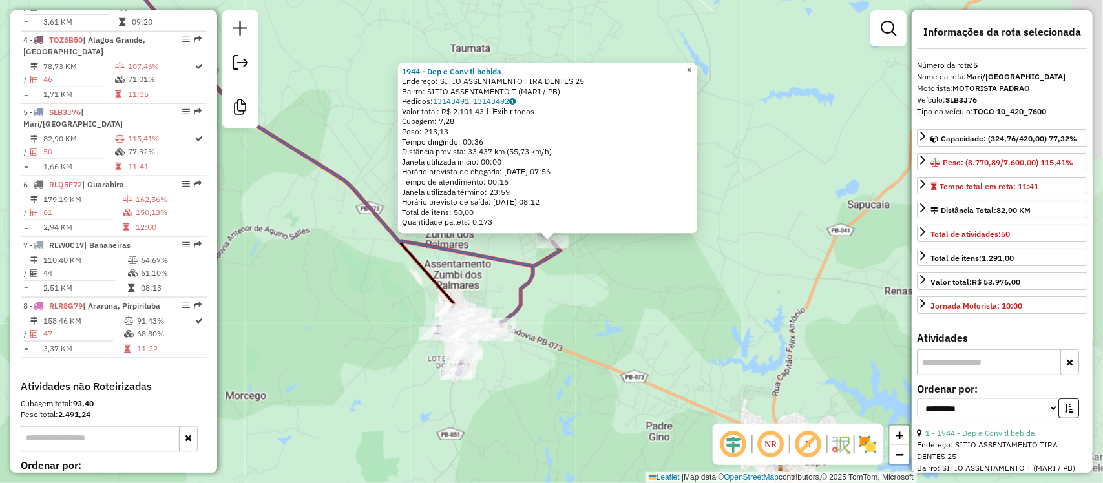
scroll to position [783, 0]
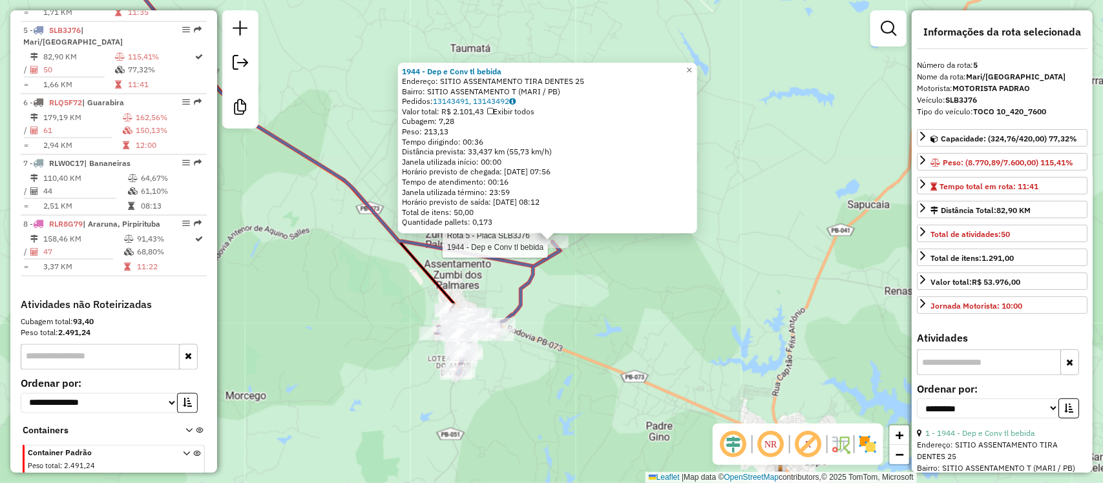
click at [814, 120] on div "Rota 5 - Placa SLB3J76 1944 - Dep e Conv tl bebida 1944 - Dep e Conv tl bebida …" at bounding box center [551, 241] width 1103 height 483
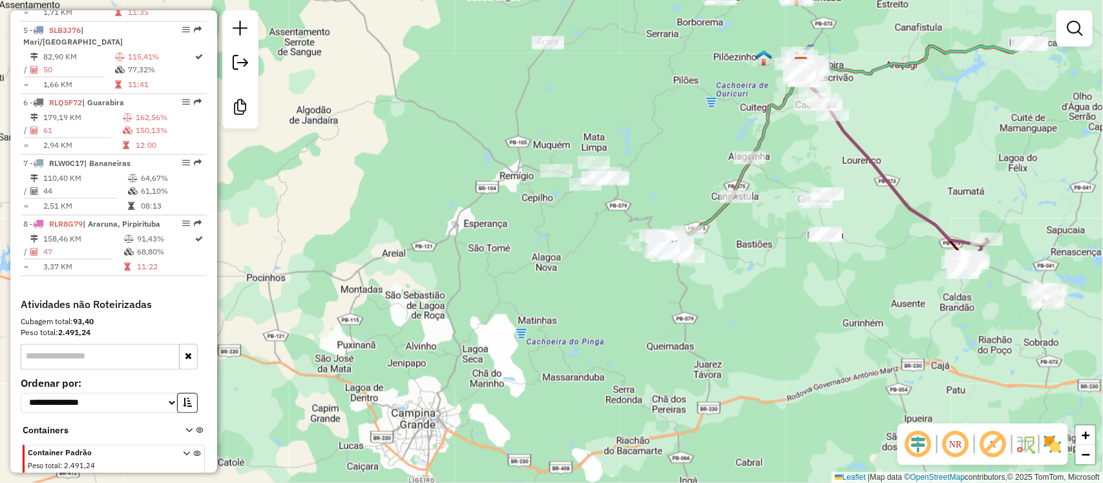
drag, startPoint x: 564, startPoint y: 212, endPoint x: 794, endPoint y: 294, distance: 244.3
click at [794, 294] on div "Janela de atendimento Grade de atendimento Capacidade Transportadoras Veículos …" at bounding box center [551, 241] width 1103 height 483
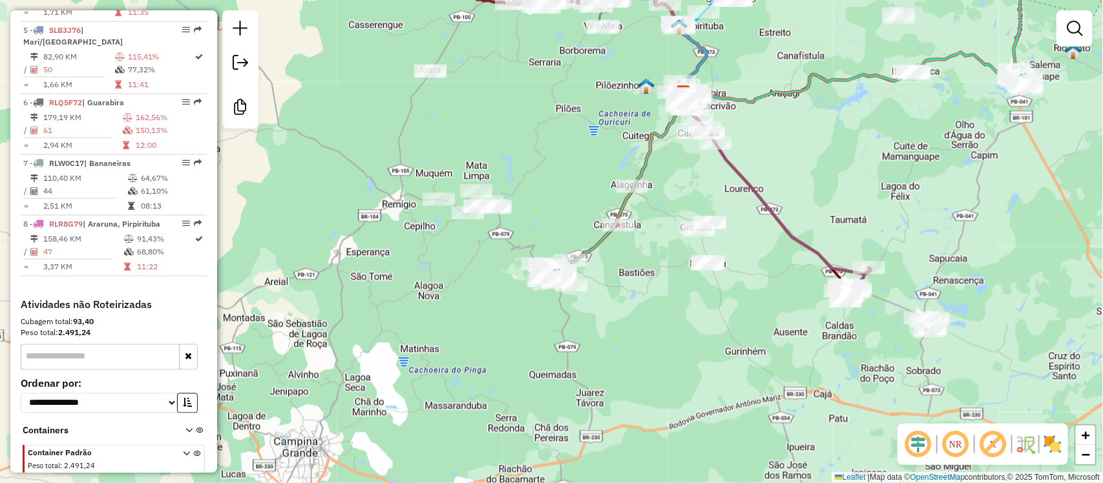
drag, startPoint x: 531, startPoint y: 102, endPoint x: 460, endPoint y: 127, distance: 75.2
click at [460, 127] on div "Janela de atendimento Grade de atendimento Capacidade Transportadoras Veículos …" at bounding box center [551, 241] width 1103 height 483
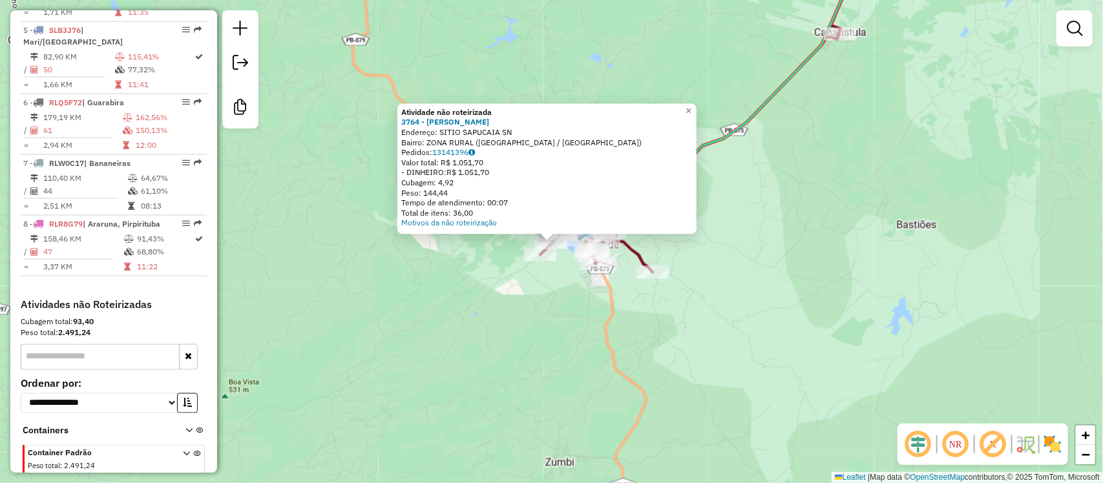
click at [771, 157] on div "Atividade não roteirizada 3764 - CARLOS MOTORISTA Endereço: SITIO SAPUCAIA SN B…" at bounding box center [551, 241] width 1103 height 483
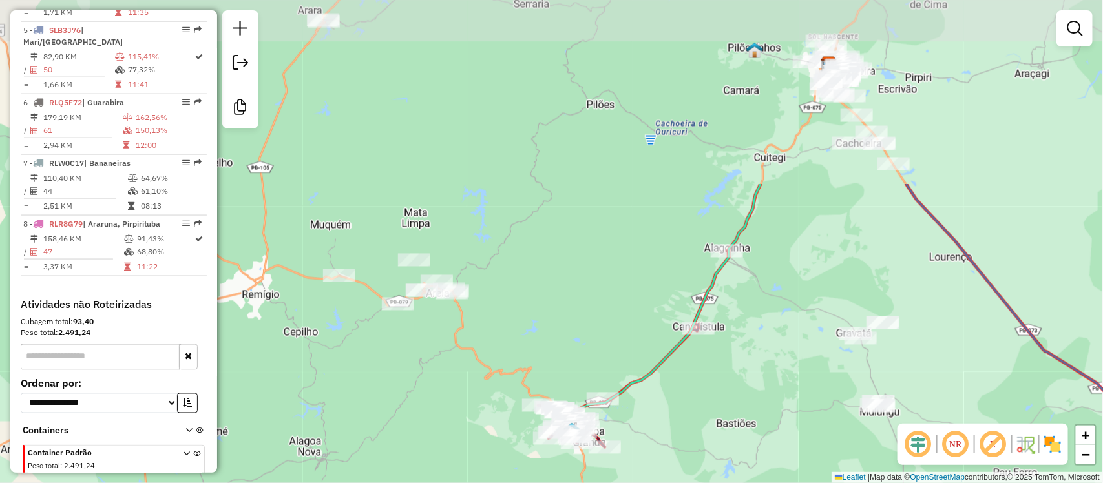
drag, startPoint x: 750, startPoint y: 96, endPoint x: 641, endPoint y: 326, distance: 255.3
click at [641, 326] on div "Janela de atendimento Grade de atendimento Capacidade Transportadoras Veículos …" at bounding box center [551, 241] width 1103 height 483
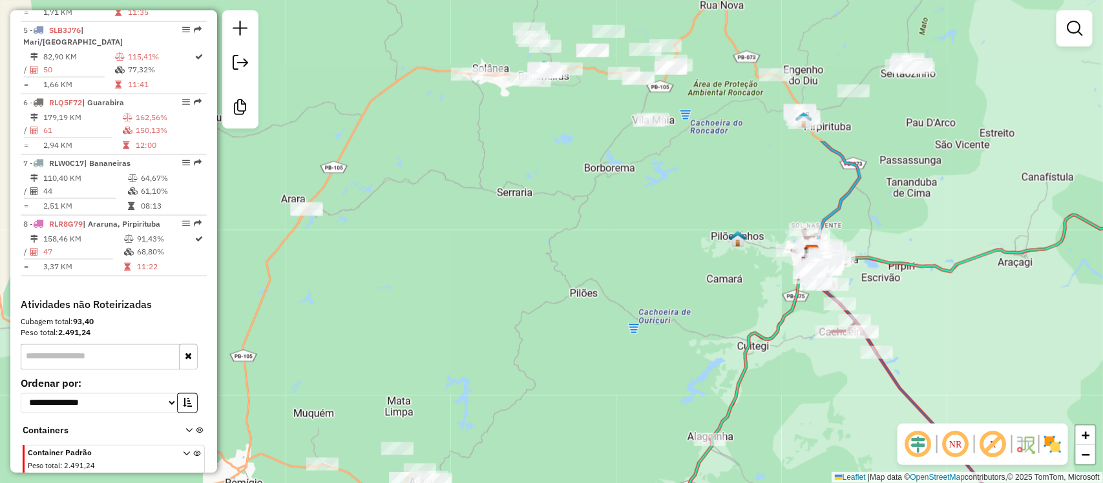
drag, startPoint x: 693, startPoint y: 184, endPoint x: 682, endPoint y: 373, distance: 189.0
click at [682, 373] on div "Janela de atendimento Grade de atendimento Capacidade Transportadoras Veículos …" at bounding box center [551, 241] width 1103 height 483
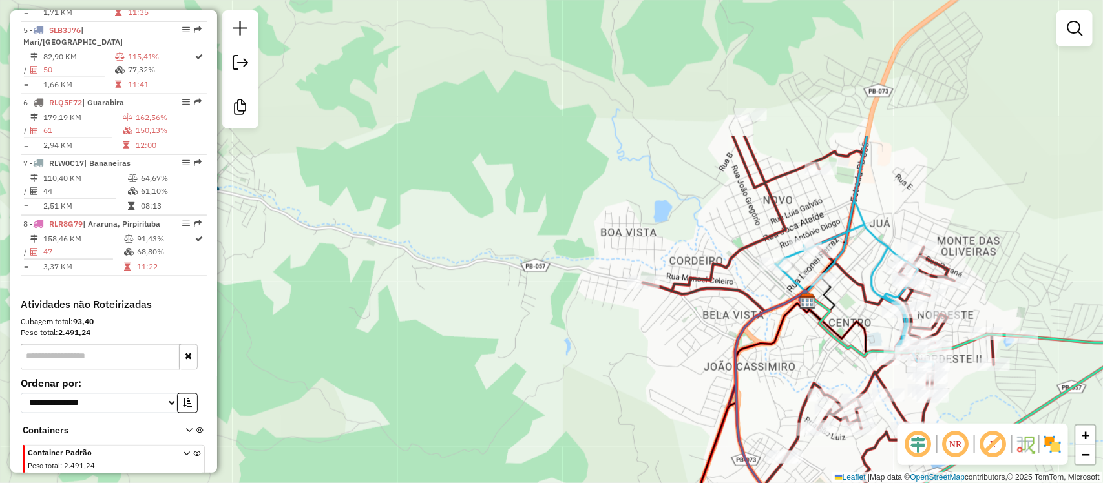
drag, startPoint x: 554, startPoint y: 169, endPoint x: 538, endPoint y: 354, distance: 184.9
click at [538, 354] on div "Janela de atendimento Grade de atendimento Capacidade Transportadoras Veículos …" at bounding box center [551, 241] width 1103 height 483
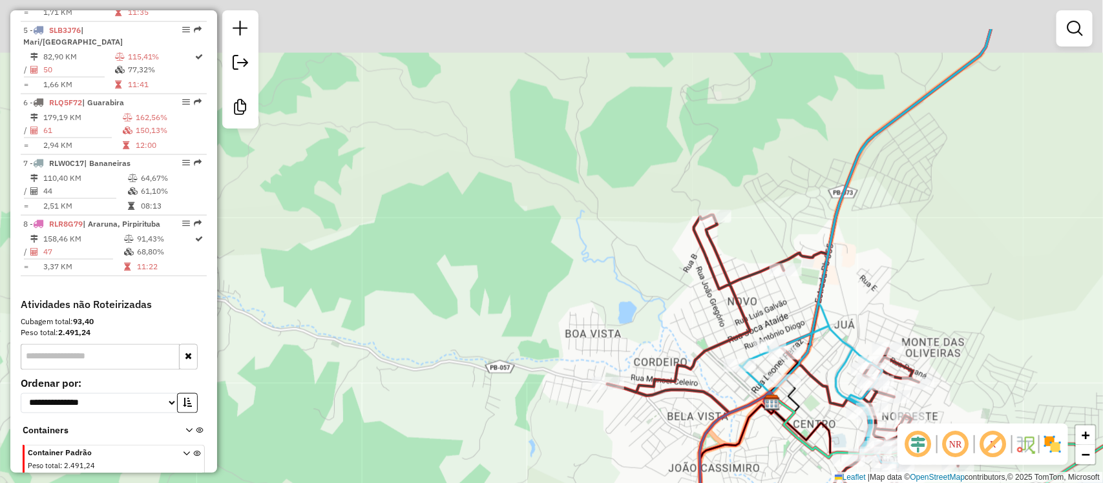
drag, startPoint x: 921, startPoint y: 141, endPoint x: 913, endPoint y: 218, distance: 77.9
click at [913, 218] on div "Janela de atendimento Grade de atendimento Capacidade Transportadoras Veículos …" at bounding box center [551, 241] width 1103 height 483
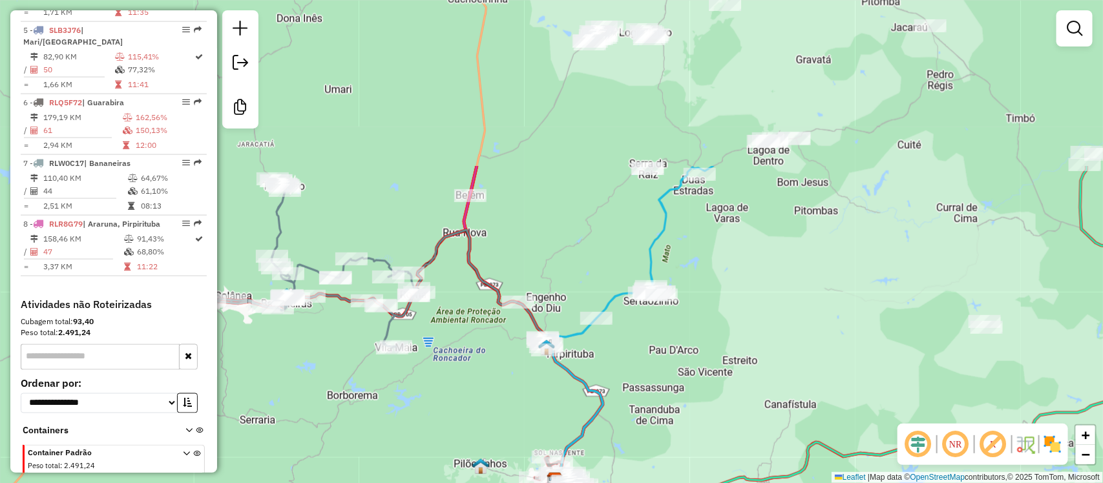
drag, startPoint x: 783, startPoint y: 168, endPoint x: 745, endPoint y: 376, distance: 210.9
click at [753, 383] on div "Janela de atendimento Grade de atendimento Capacidade Transportadoras Veículos …" at bounding box center [551, 241] width 1103 height 483
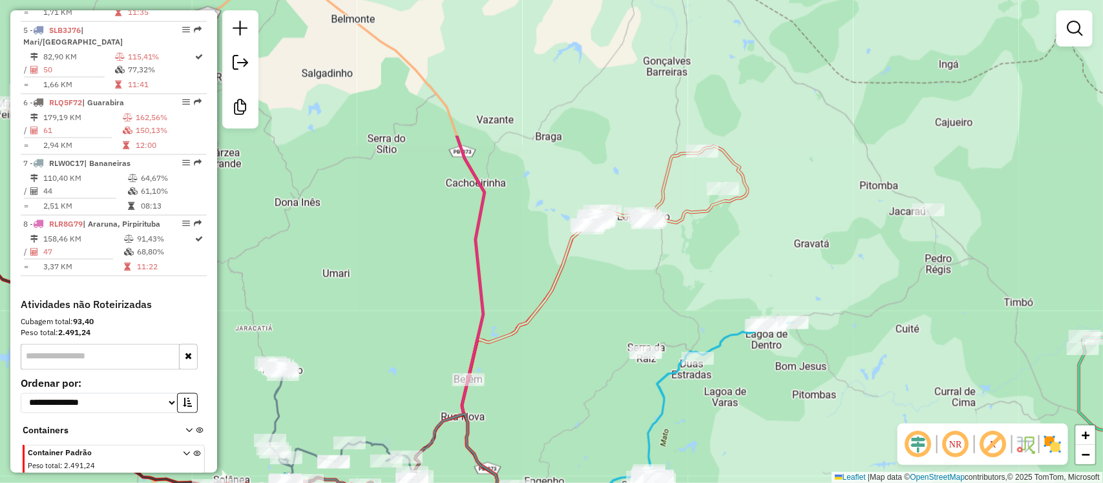
drag, startPoint x: 886, startPoint y: 211, endPoint x: 866, endPoint y: 343, distance: 132.7
click at [884, 361] on div "Janela de atendimento Grade de atendimento Capacidade Transportadoras Veículos …" at bounding box center [551, 241] width 1103 height 483
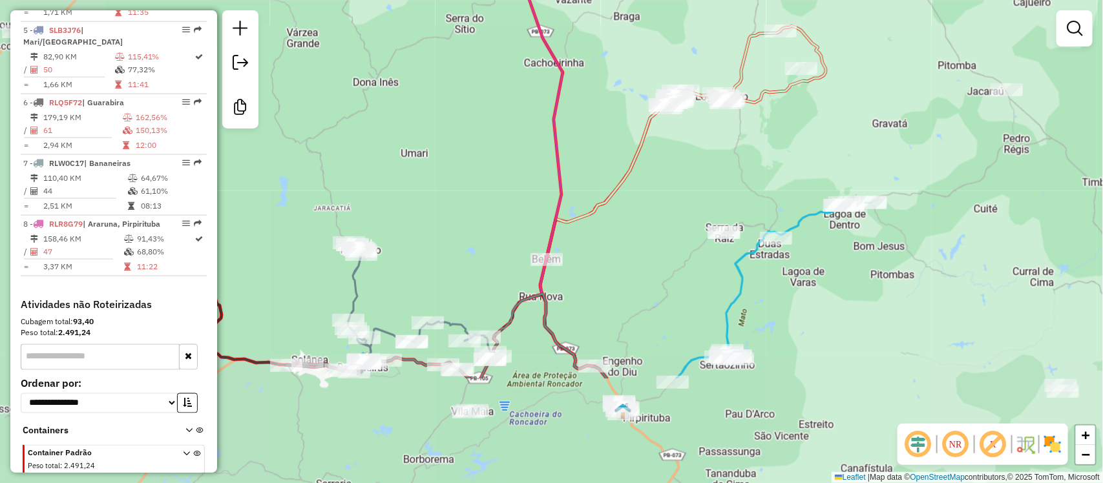
drag, startPoint x: 661, startPoint y: 275, endPoint x: 741, endPoint y: 157, distance: 143.2
click at [741, 157] on div "Janela de atendimento Grade de atendimento Capacidade Transportadoras Veículos …" at bounding box center [551, 241] width 1103 height 483
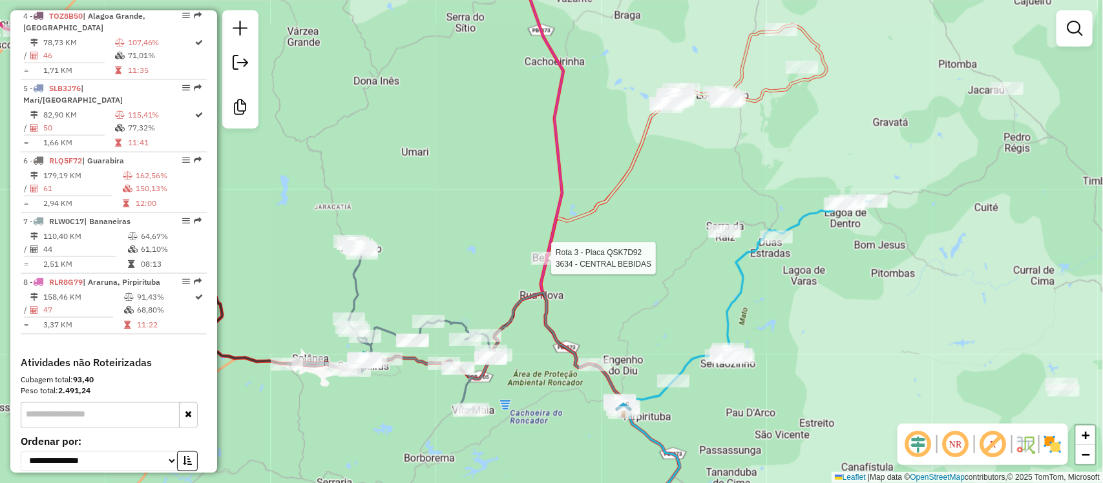
select select "**********"
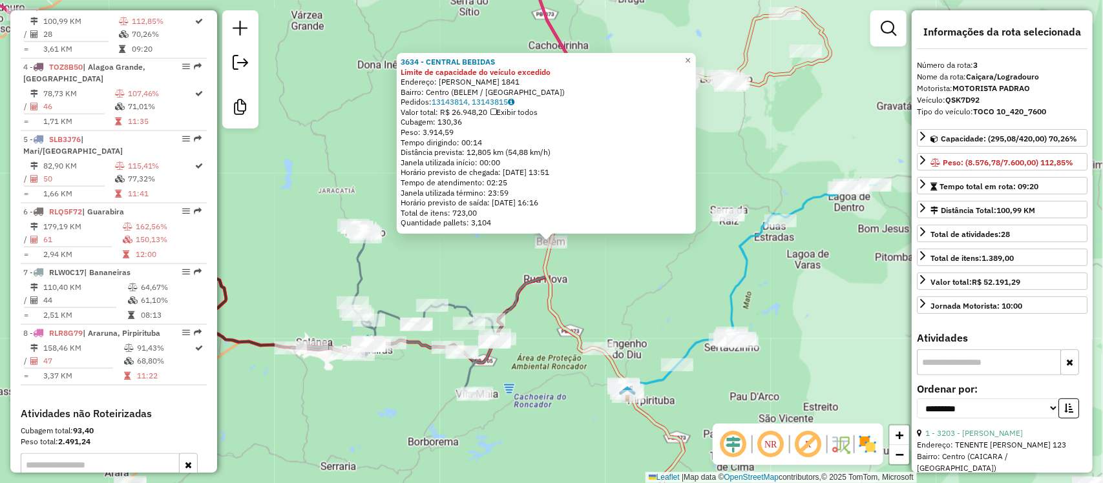
scroll to position [638, 0]
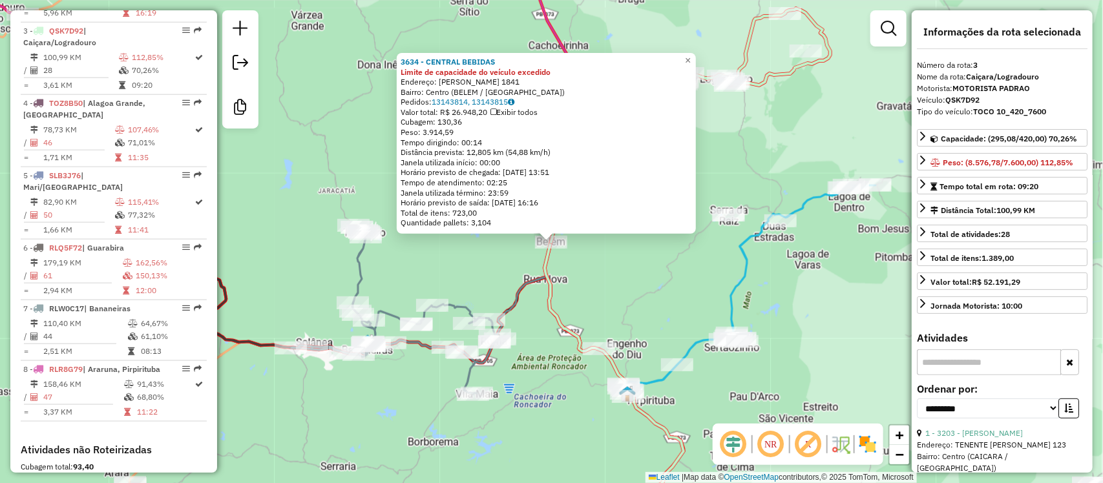
click at [513, 301] on icon at bounding box center [589, 402] width 189 height 251
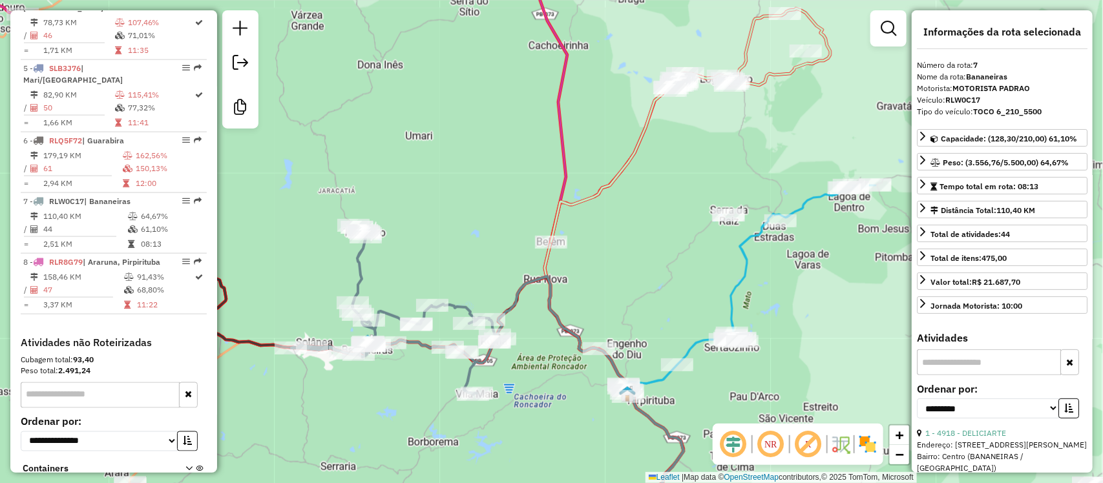
scroll to position [801, 0]
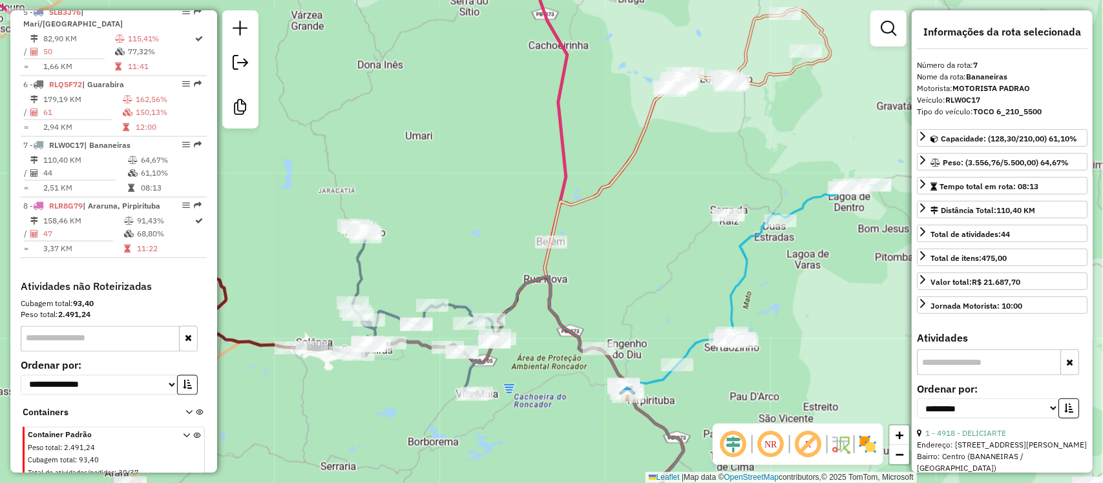
click at [745, 252] on icon at bounding box center [749, 359] width 251 height 348
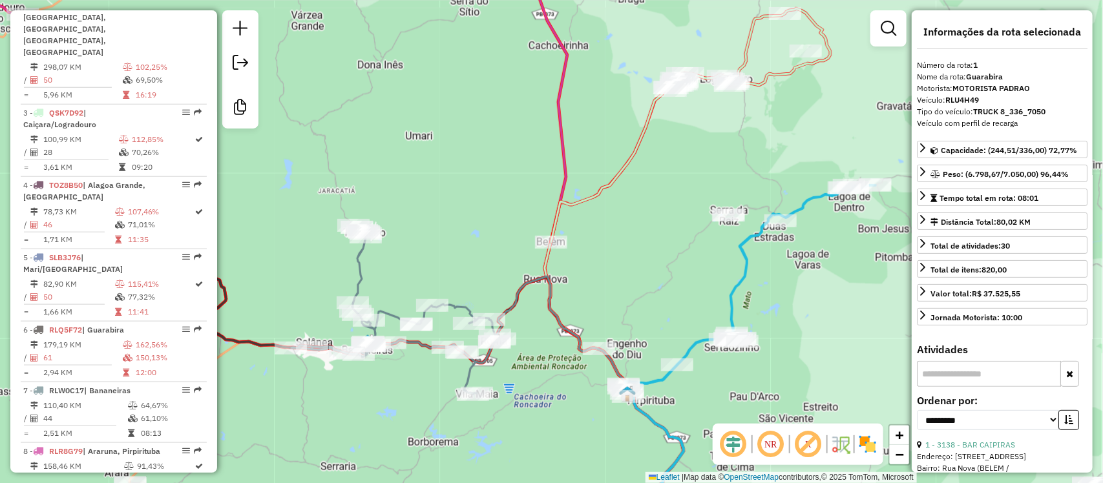
scroll to position [493, 0]
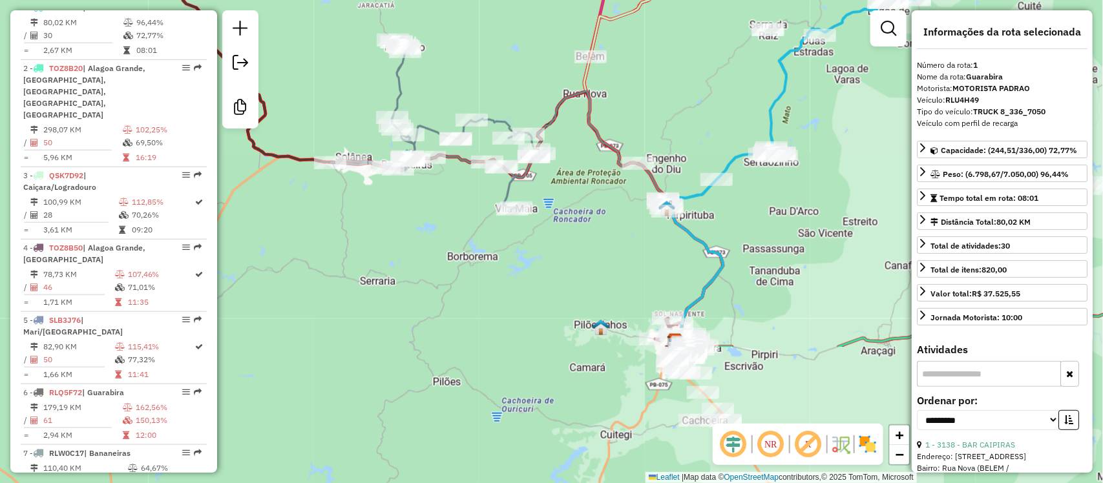
drag, startPoint x: 637, startPoint y: 271, endPoint x: 675, endPoint y: 81, distance: 194.4
click at [675, 81] on div "Janela de atendimento Grade de atendimento Capacidade Transportadoras Veículos …" at bounding box center [551, 241] width 1103 height 483
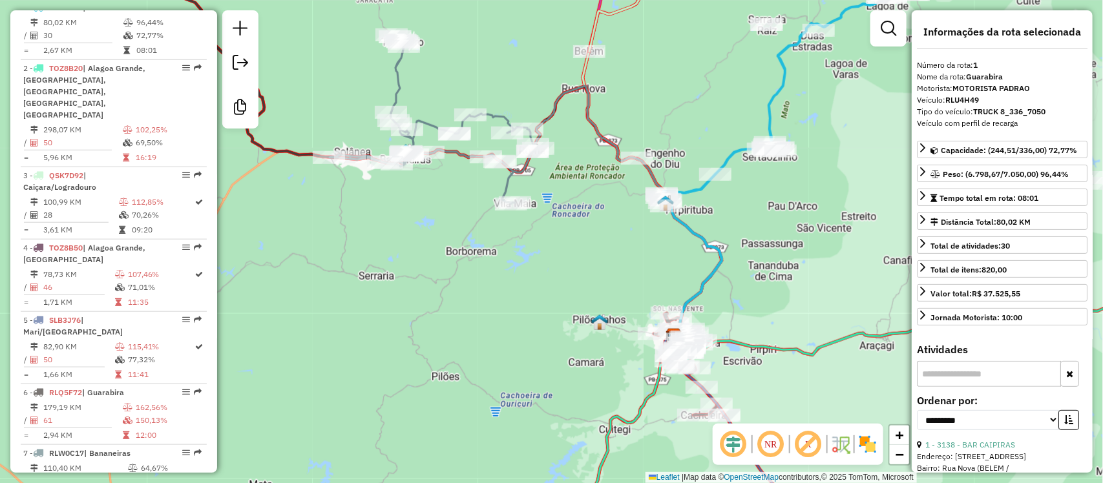
click at [652, 176] on icon at bounding box center [627, 211] width 189 height 251
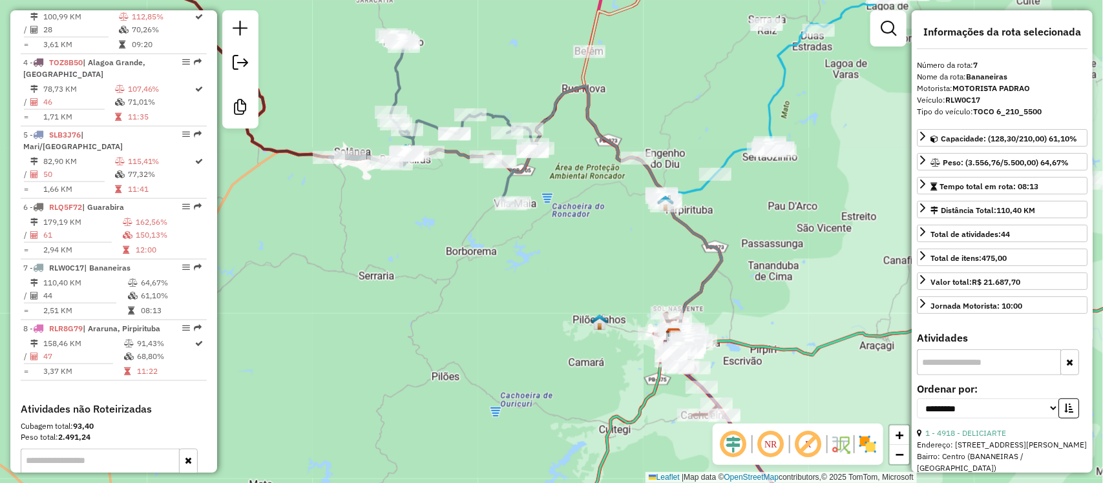
scroll to position [801, 0]
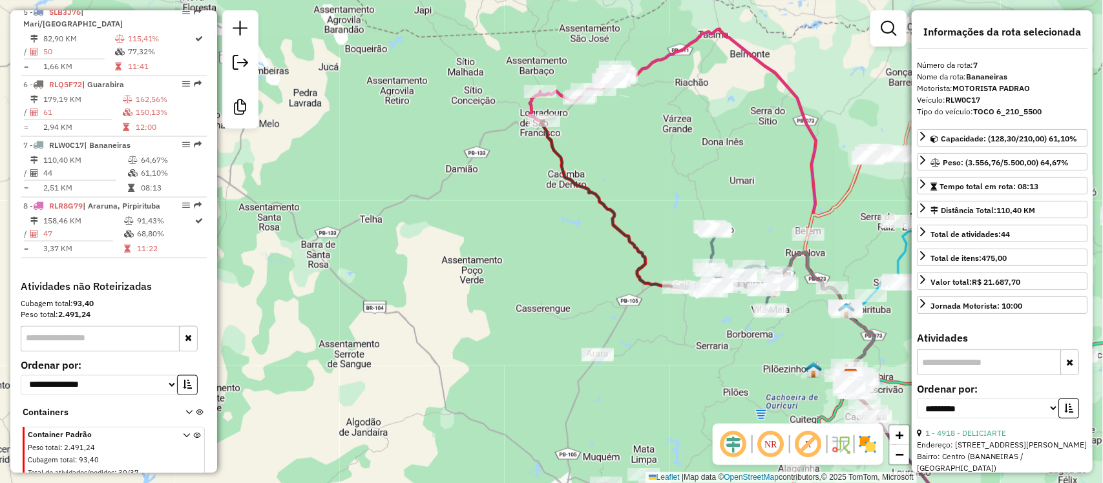
click at [598, 200] on icon at bounding box center [712, 274] width 341 height 306
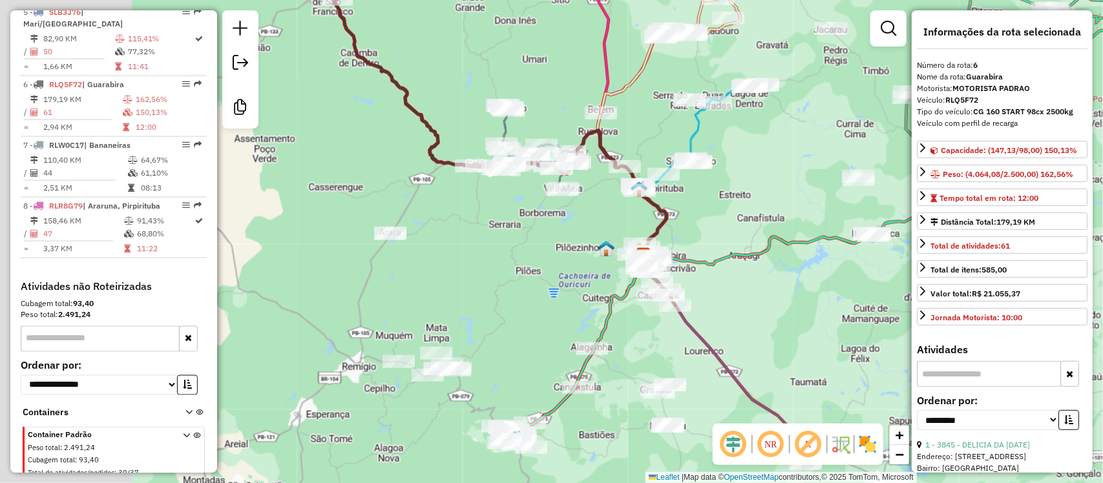
drag, startPoint x: 331, startPoint y: 275, endPoint x: 532, endPoint y: 297, distance: 202.3
click at [532, 297] on div "Janela de atendimento Grade de atendimento Capacidade Transportadoras Veículos …" at bounding box center [551, 241] width 1103 height 483
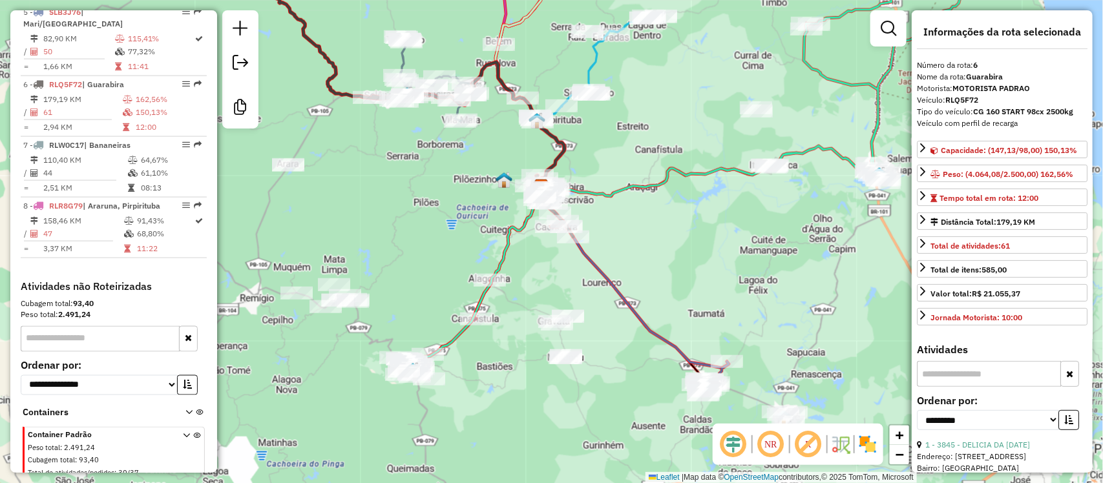
drag, startPoint x: 496, startPoint y: 306, endPoint x: 405, endPoint y: 243, distance: 110.6
click at [405, 243] on div "Janela de atendimento Grade de atendimento Capacidade Transportadoras Veículos …" at bounding box center [551, 241] width 1103 height 483
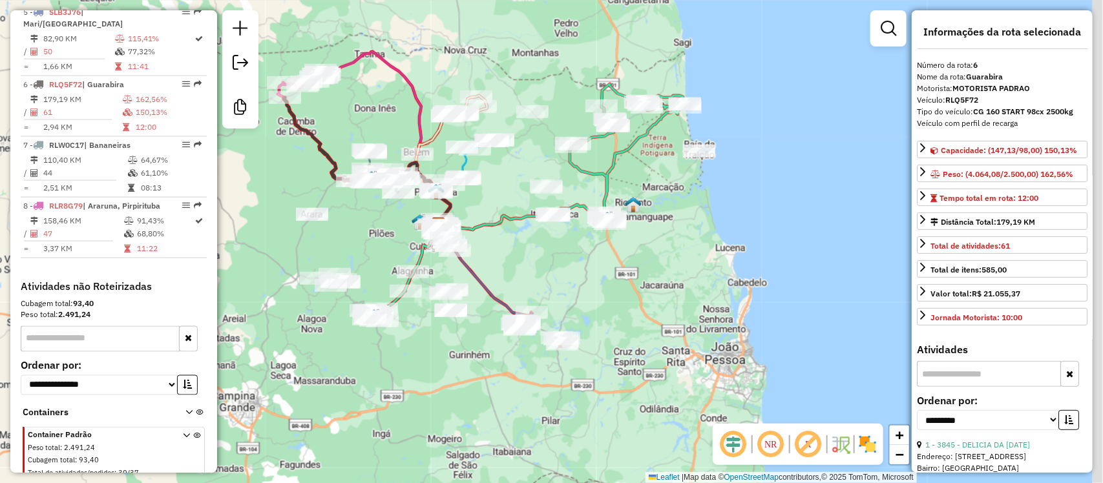
drag, startPoint x: 706, startPoint y: 202, endPoint x: 542, endPoint y: 268, distance: 177.2
click at [542, 268] on div "Janela de atendimento Grade de atendimento Capacidade Transportadoras Veículos …" at bounding box center [551, 241] width 1103 height 483
